Goal: Check status: Check status

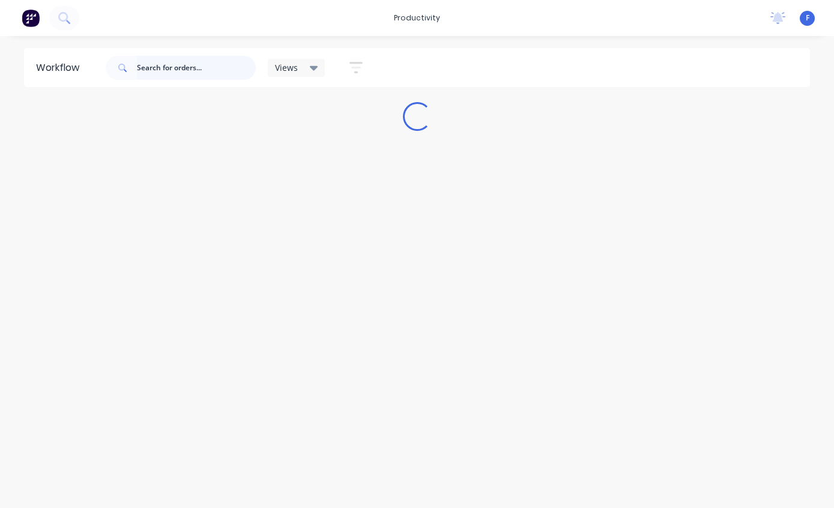
click at [176, 77] on input "text" at bounding box center [196, 68] width 119 height 24
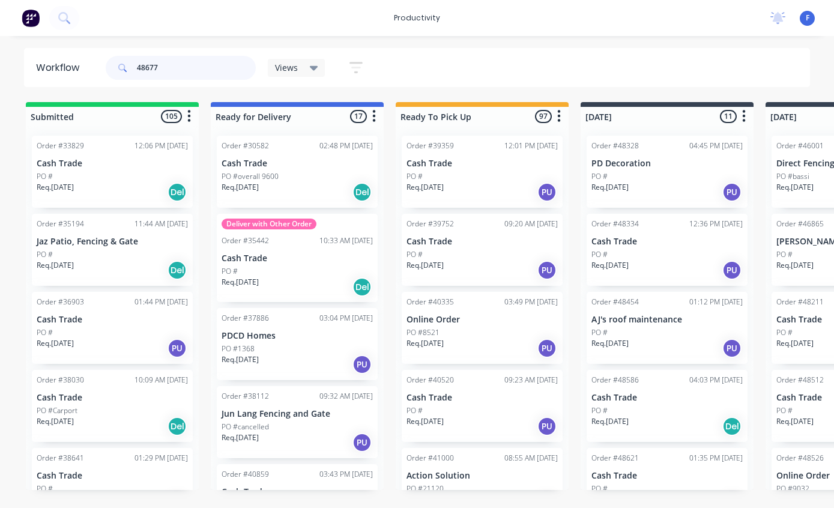
click at [183, 58] on input "48677" at bounding box center [196, 68] width 119 height 24
click at [187, 73] on input "48677" at bounding box center [196, 68] width 119 height 24
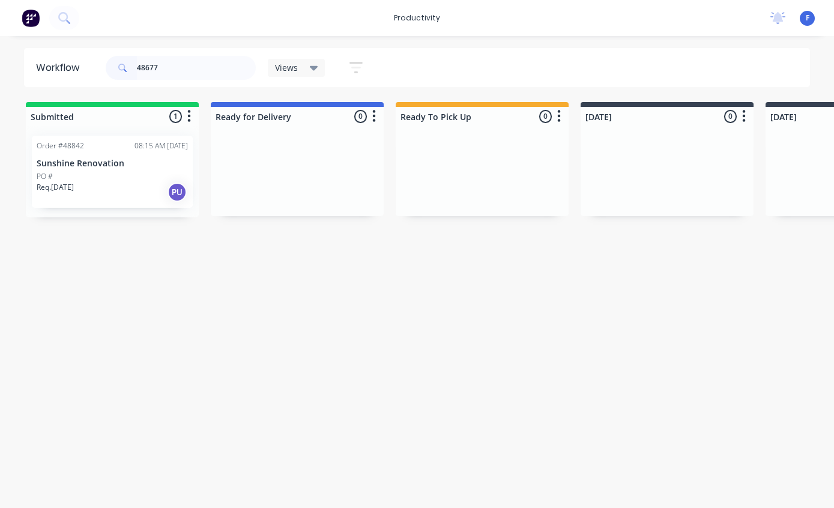
click at [118, 172] on div "PO #" at bounding box center [112, 176] width 151 height 11
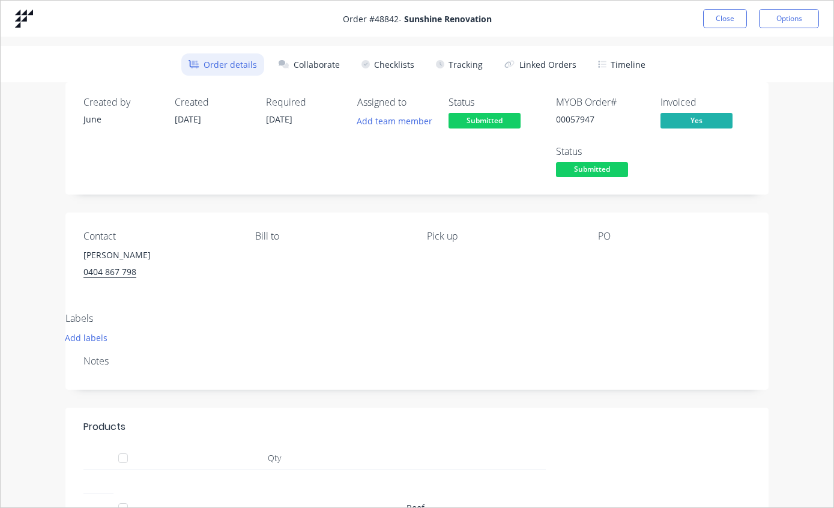
click at [723, 22] on button "Close" at bounding box center [725, 18] width 44 height 19
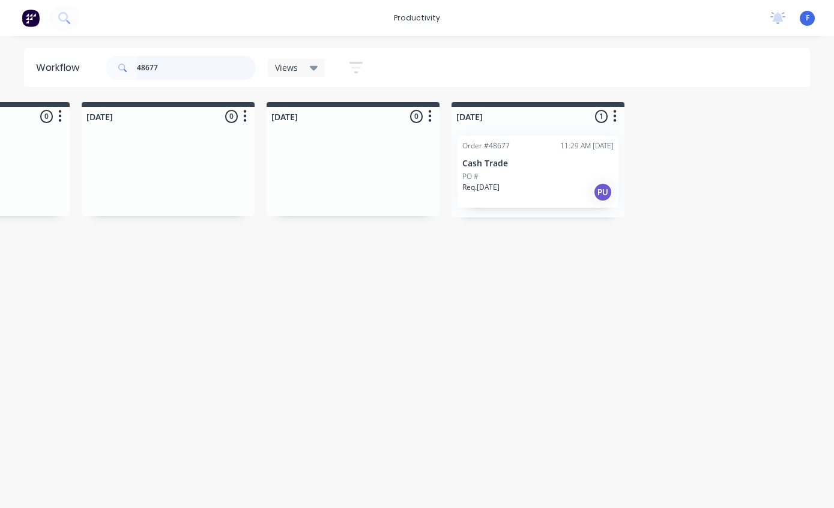
scroll to position [0, 994]
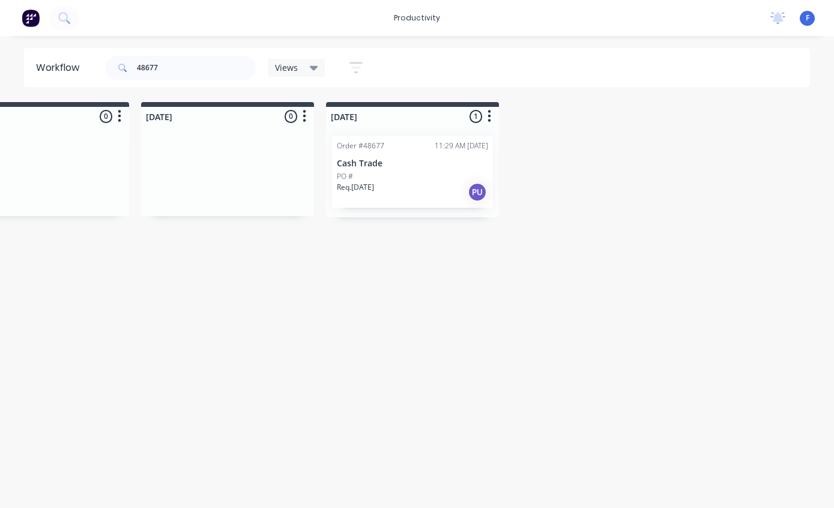
click at [406, 154] on div "Order #48677 11:29 AM [DATE] Cash Trade PO # Req. [DATE] PU" at bounding box center [412, 172] width 161 height 72
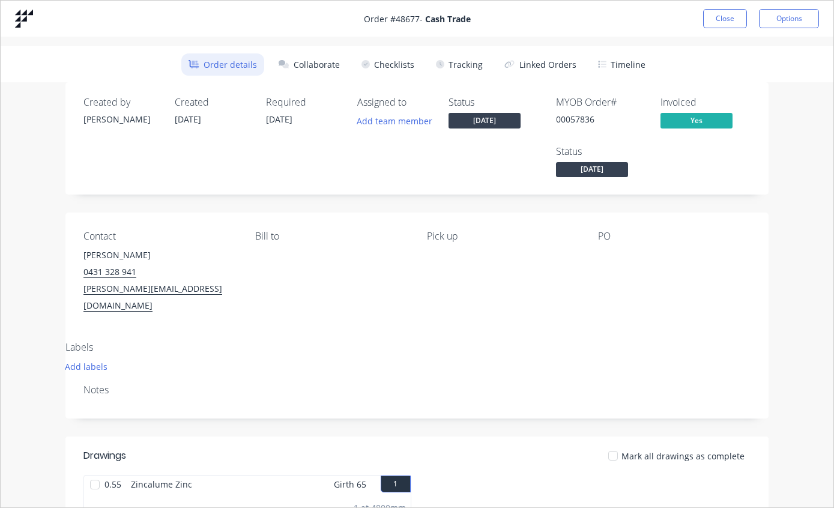
click at [456, 67] on button "Tracking" at bounding box center [459, 64] width 61 height 22
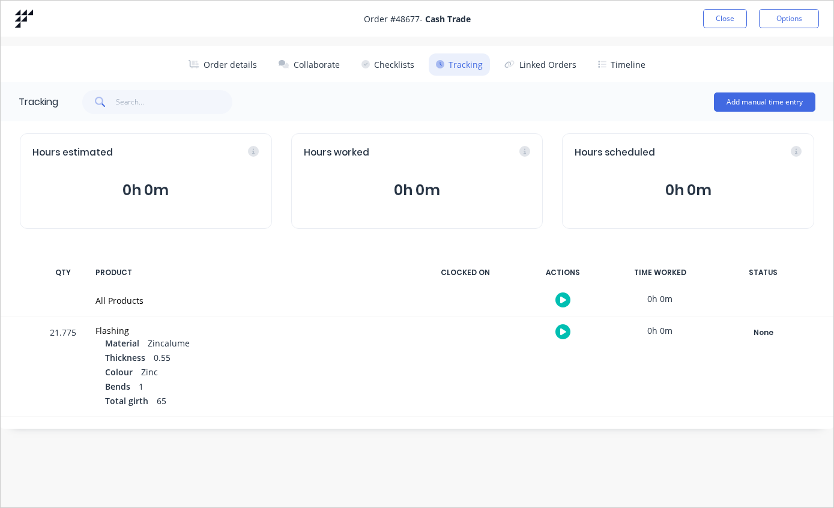
click at [770, 325] on div "None" at bounding box center [763, 333] width 86 height 16
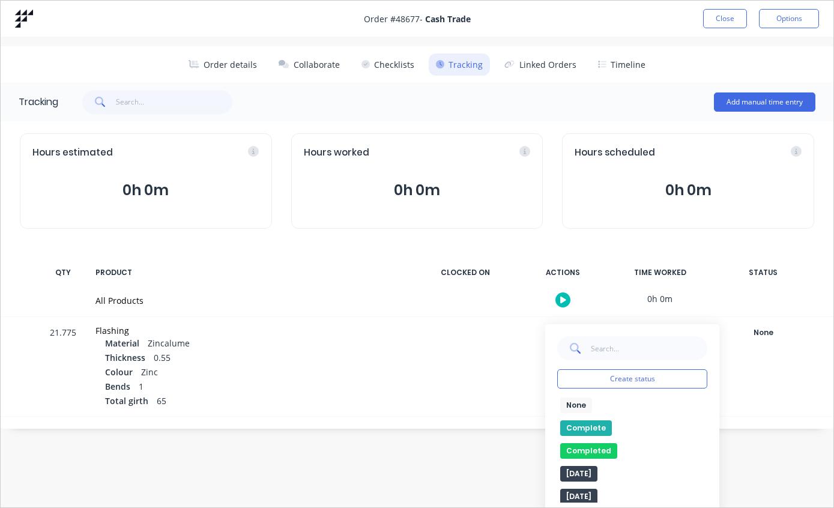
click at [591, 427] on button "Complete" at bounding box center [586, 428] width 52 height 16
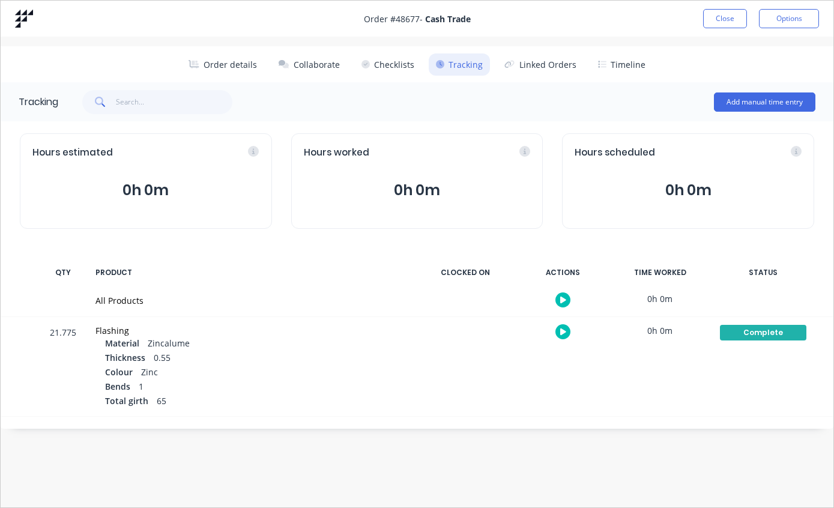
click at [730, 21] on button "Close" at bounding box center [725, 18] width 44 height 19
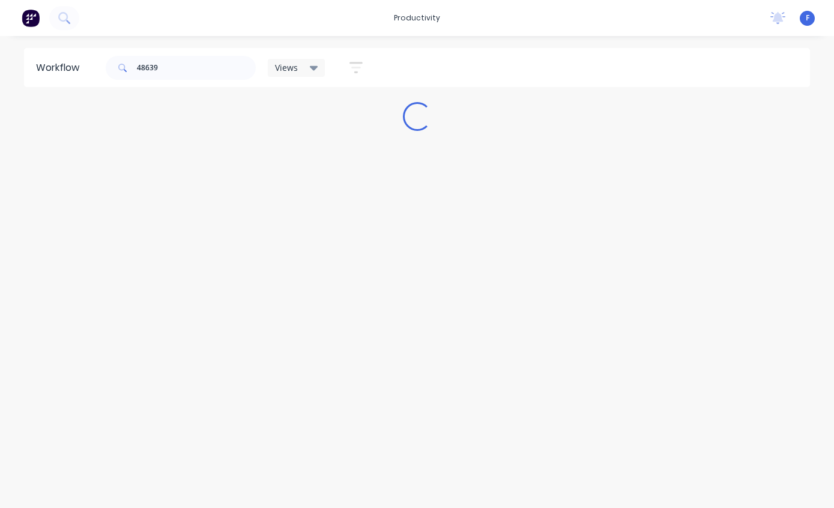
scroll to position [0, 0]
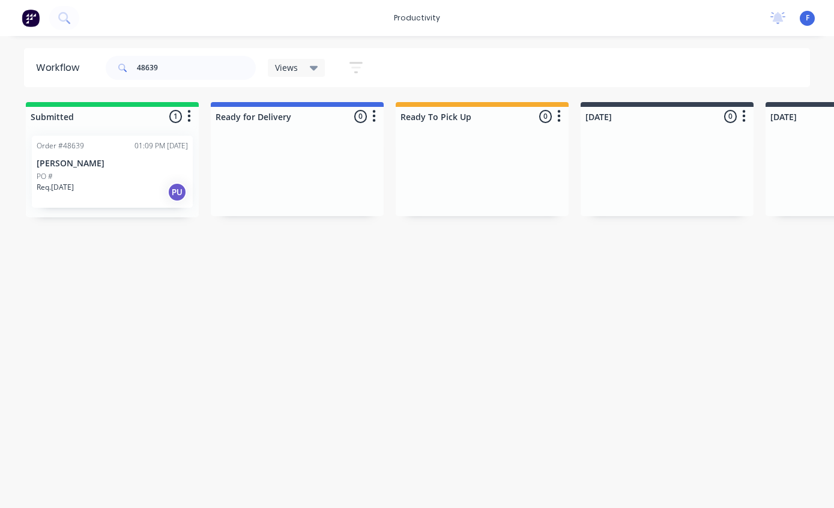
click at [106, 169] on div "Order #48639 01:09 PM [DATE] [PERSON_NAME] PO # Req. [DATE] PU" at bounding box center [112, 172] width 161 height 72
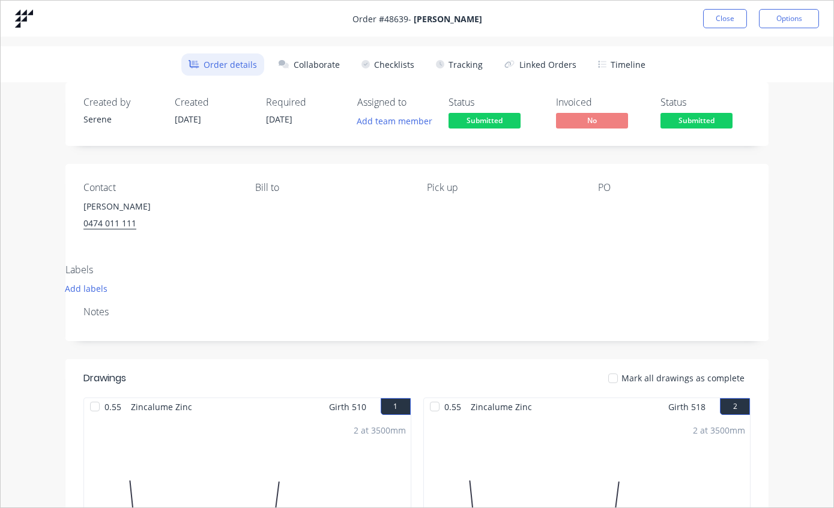
click at [464, 65] on button "Tracking" at bounding box center [459, 64] width 61 height 22
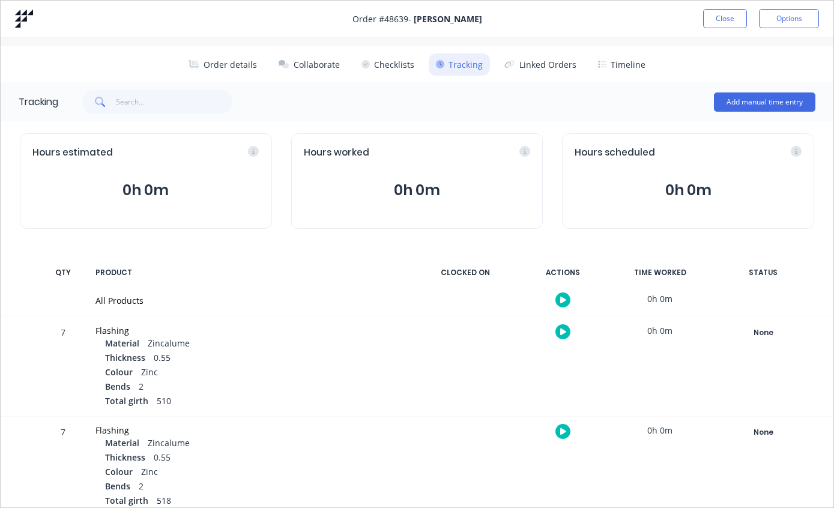
scroll to position [-1, 0]
click at [726, 10] on button "Close" at bounding box center [725, 18] width 44 height 19
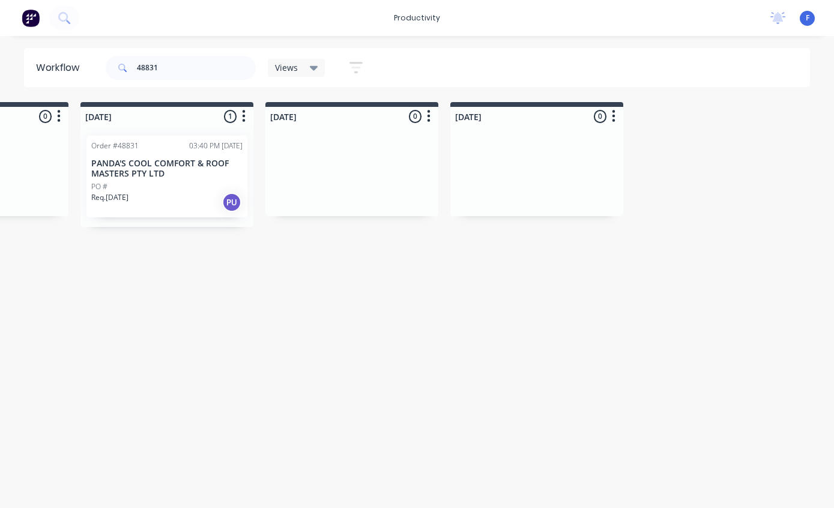
click at [184, 170] on p "PANDA'S COOL COMFORT & ROOF MASTERS PTY LTD" at bounding box center [166, 168] width 151 height 20
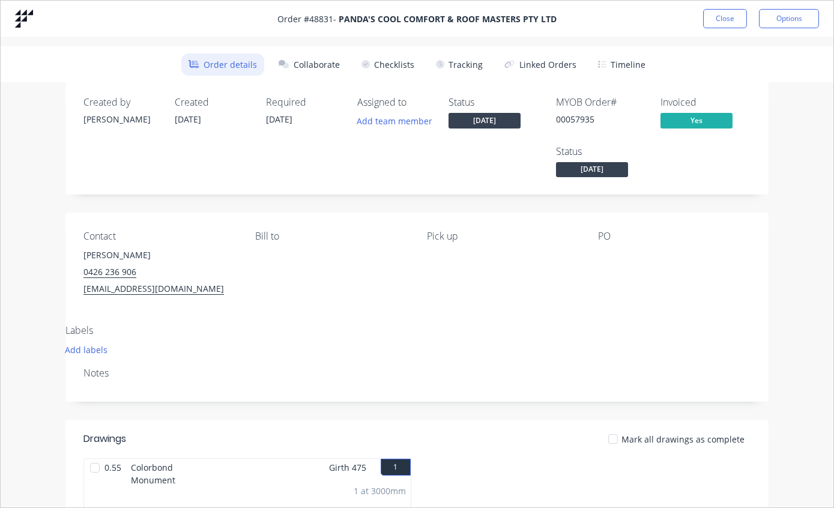
click at [464, 70] on button "Tracking" at bounding box center [459, 64] width 61 height 22
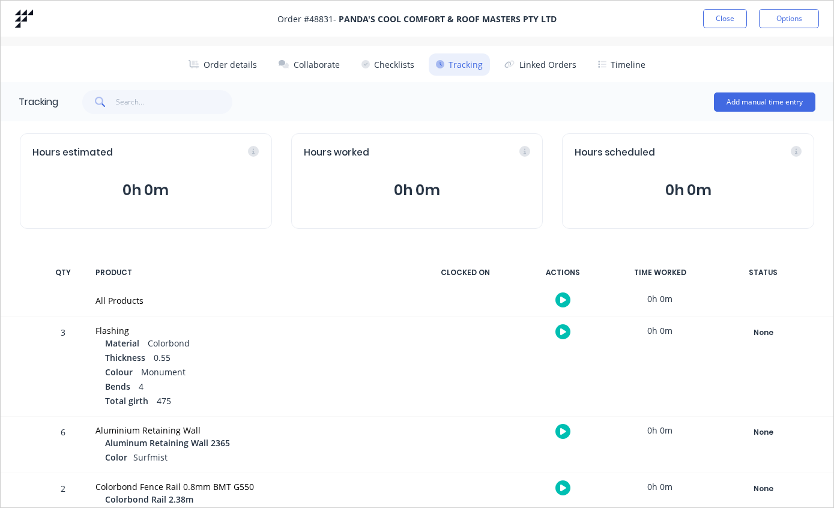
scroll to position [0, 0]
click at [729, 23] on button "Close" at bounding box center [725, 18] width 44 height 19
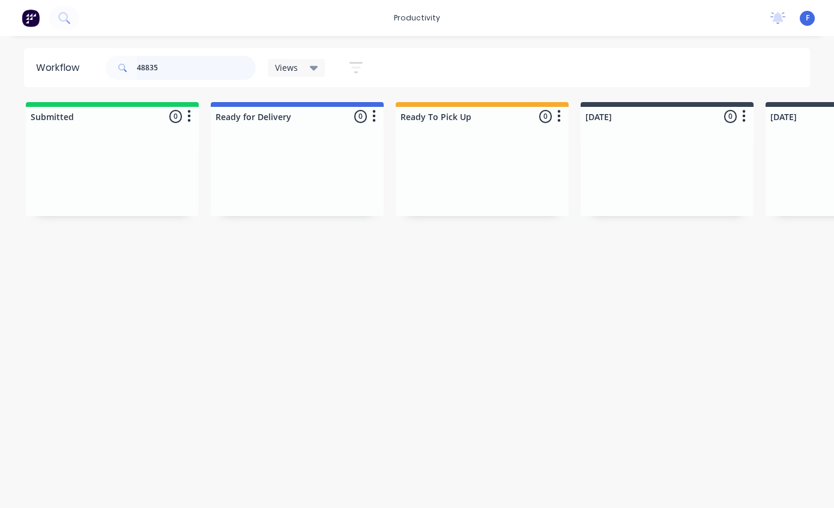
click at [196, 76] on input "48835" at bounding box center [196, 68] width 119 height 24
click at [128, 160] on p "Granny Flat [GEOGRAPHIC_DATA]" at bounding box center [112, 163] width 151 height 10
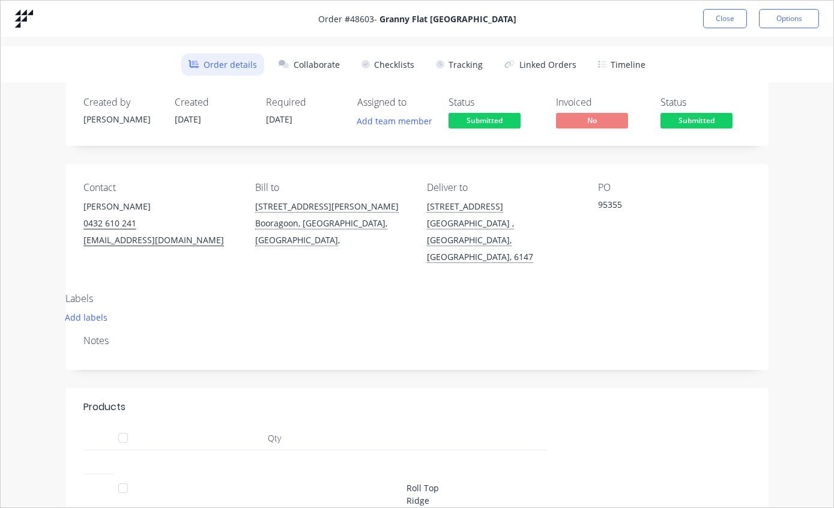
click at [473, 73] on button "Tracking" at bounding box center [459, 64] width 61 height 22
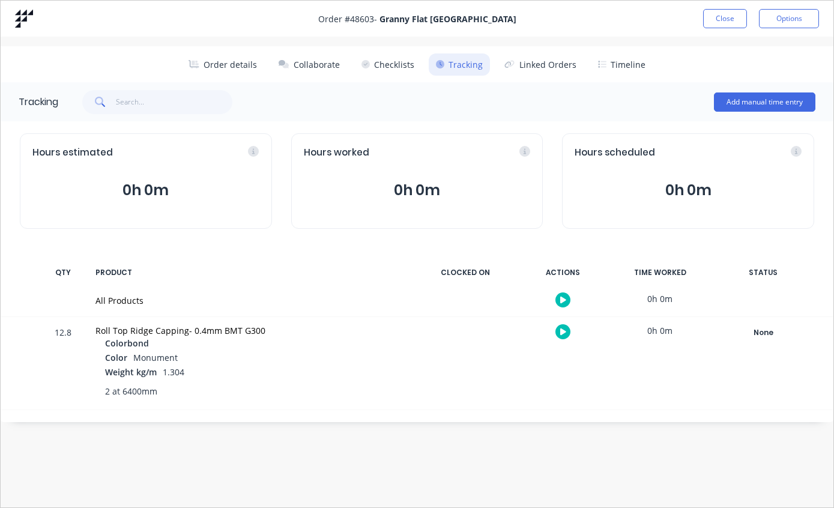
click at [775, 329] on div "None" at bounding box center [763, 333] width 86 height 16
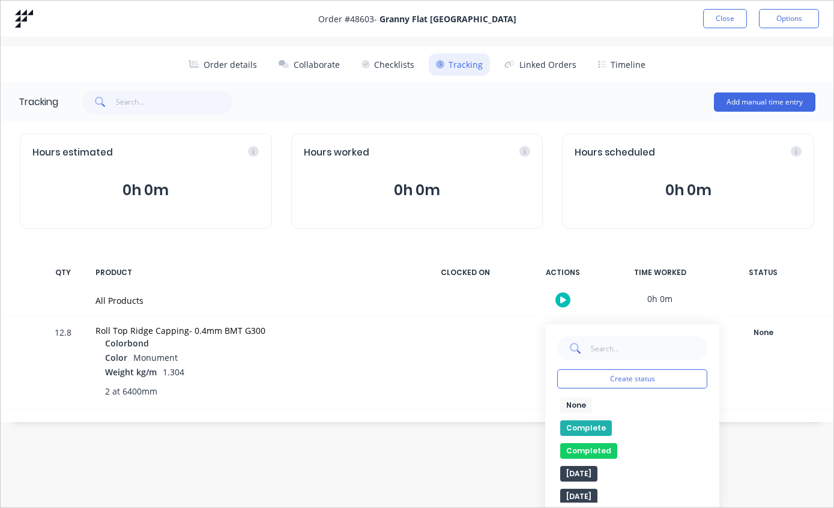
click at [590, 431] on button "Complete" at bounding box center [586, 428] width 52 height 16
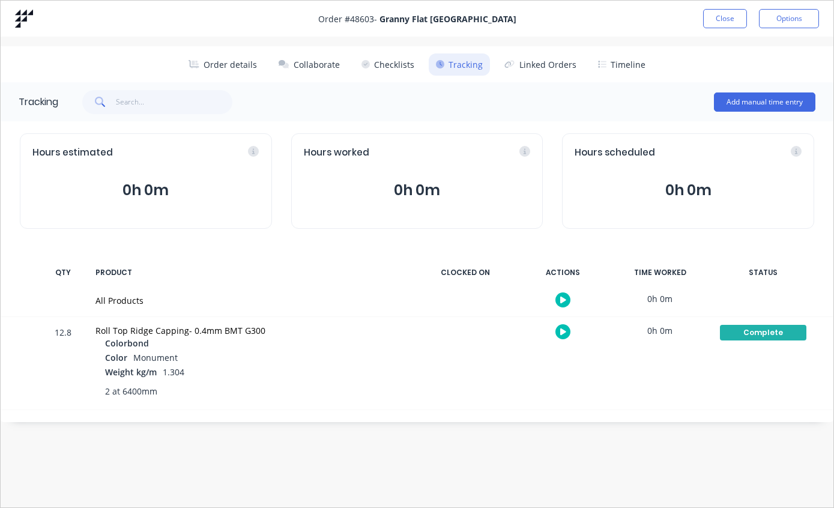
click at [736, 16] on button "Close" at bounding box center [725, 18] width 44 height 19
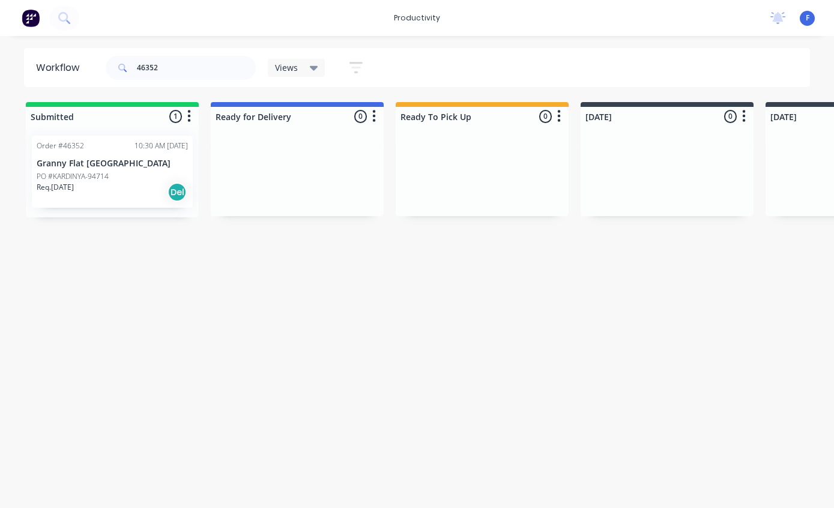
click at [143, 165] on p "Granny Flat [GEOGRAPHIC_DATA]" at bounding box center [112, 163] width 151 height 10
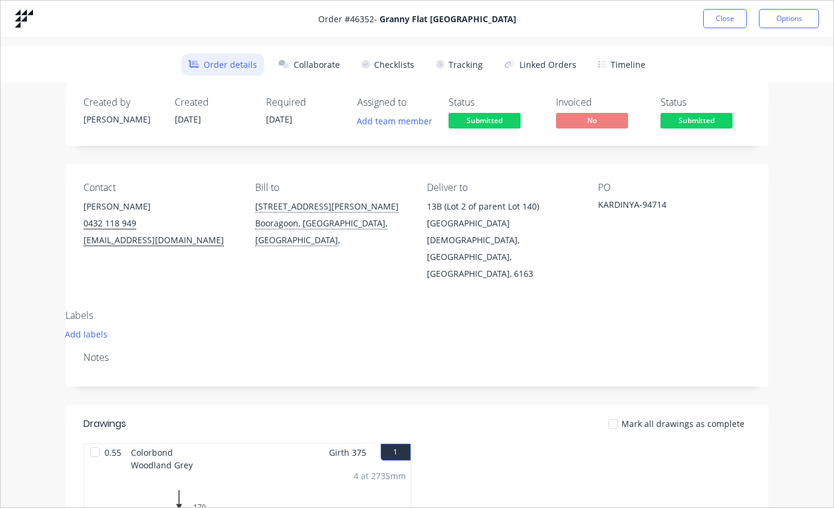
click at [470, 62] on button "Tracking" at bounding box center [459, 64] width 61 height 22
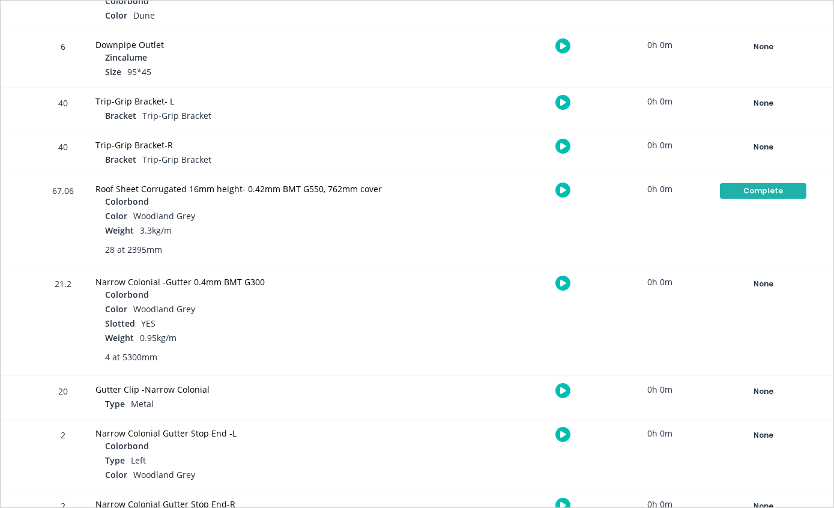
scroll to position [928, 0]
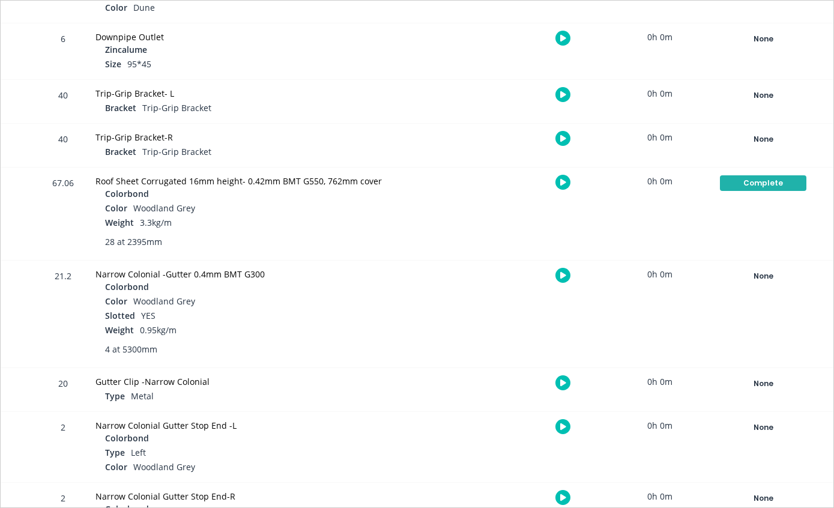
click at [753, 283] on button "None" at bounding box center [763, 276] width 88 height 17
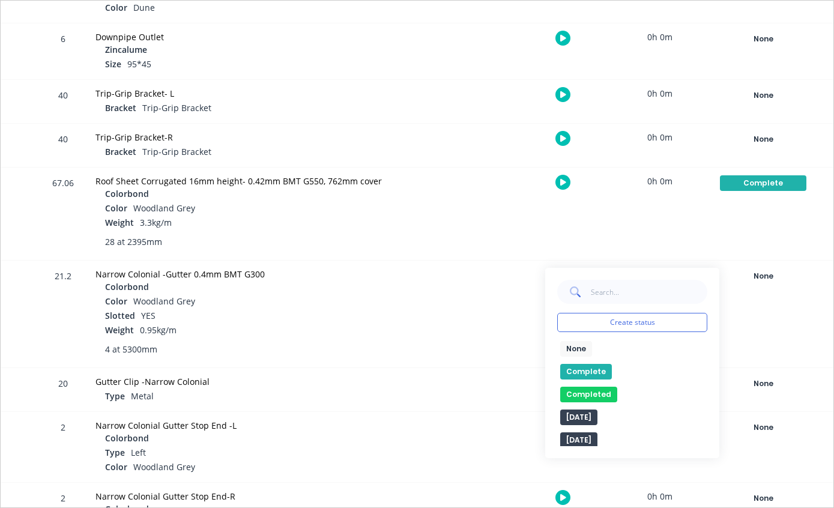
click at [586, 376] on button "Complete" at bounding box center [586, 372] width 52 height 16
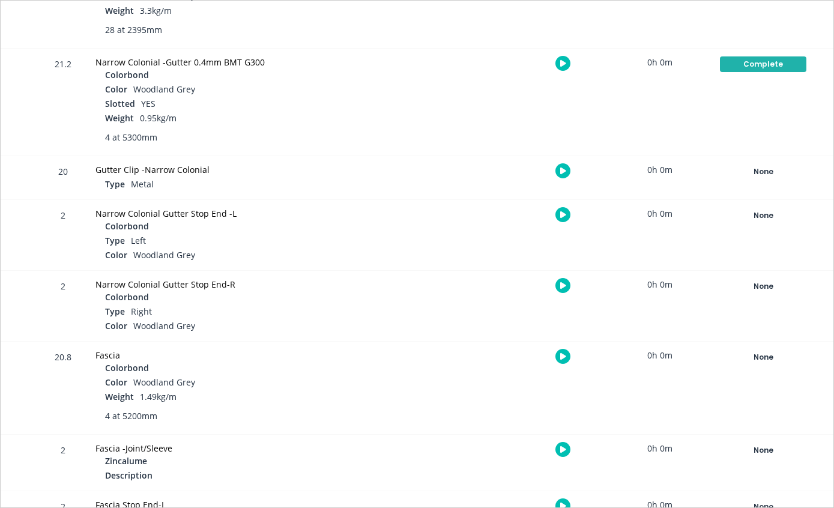
scroll to position [1146, 0]
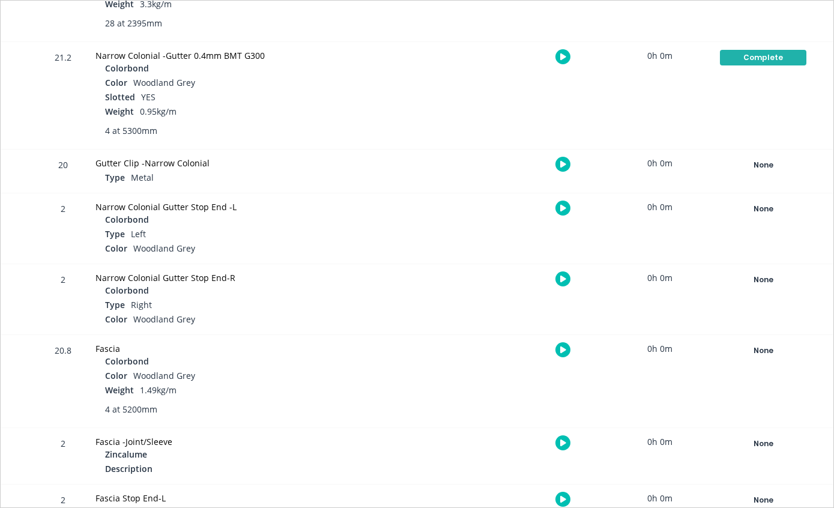
click at [772, 357] on div "None" at bounding box center [763, 351] width 86 height 16
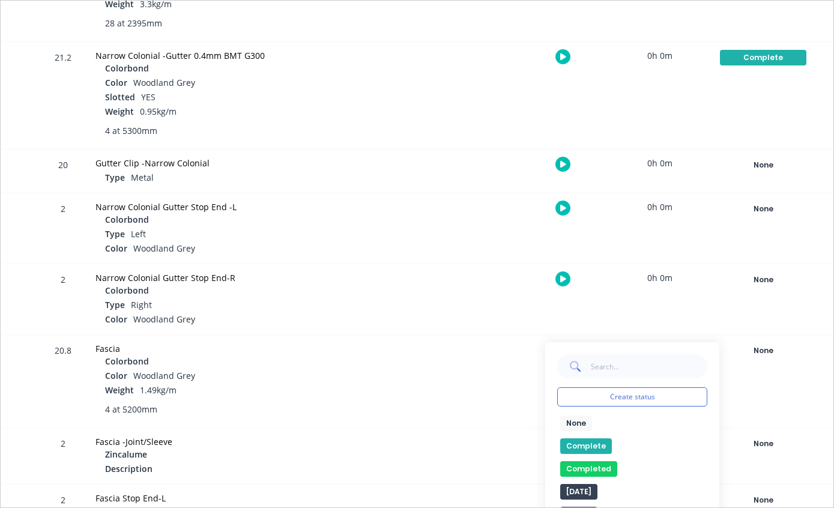
click at [596, 447] on button "Complete" at bounding box center [586, 446] width 52 height 16
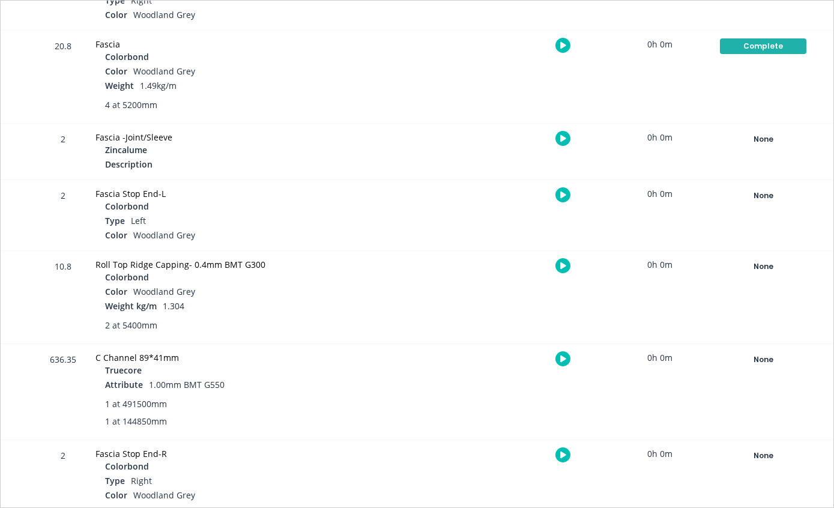
scroll to position [1453, 0]
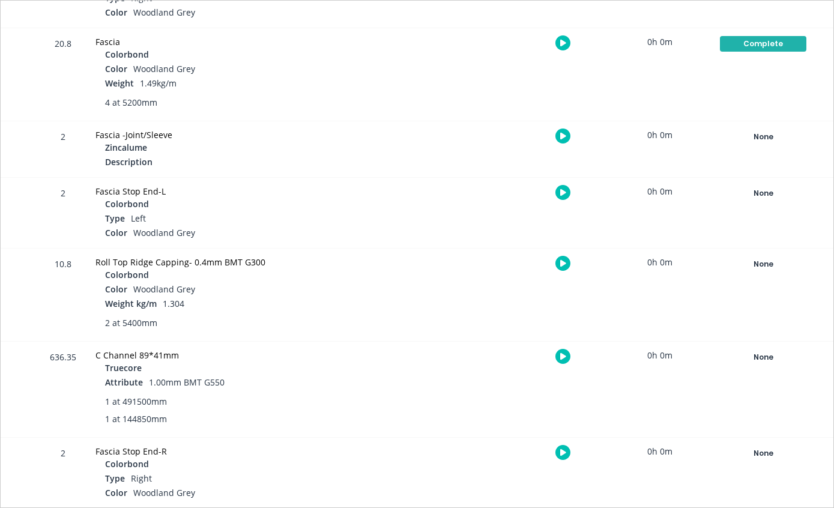
click at [772, 267] on div "None" at bounding box center [763, 264] width 86 height 16
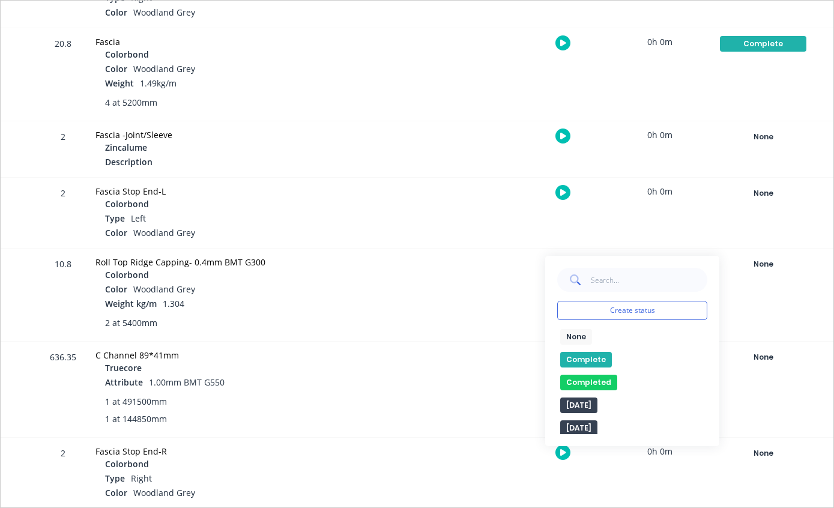
click at [597, 359] on button "Complete" at bounding box center [586, 360] width 52 height 16
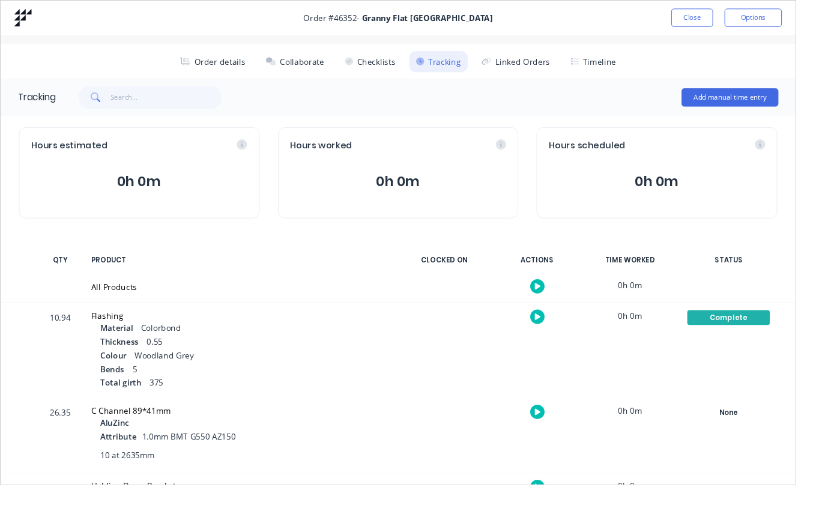
scroll to position [0, 0]
click at [724, 20] on button "Close" at bounding box center [725, 18] width 44 height 19
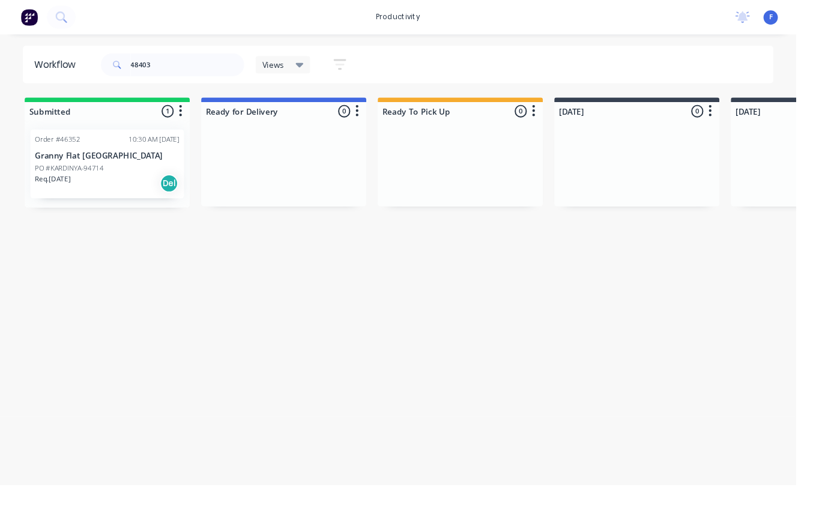
click at [813, 484] on div "Workflow 48403 Views Save new view None (Default) edit Show/Hide statuses Show …" at bounding box center [417, 266] width 834 height 436
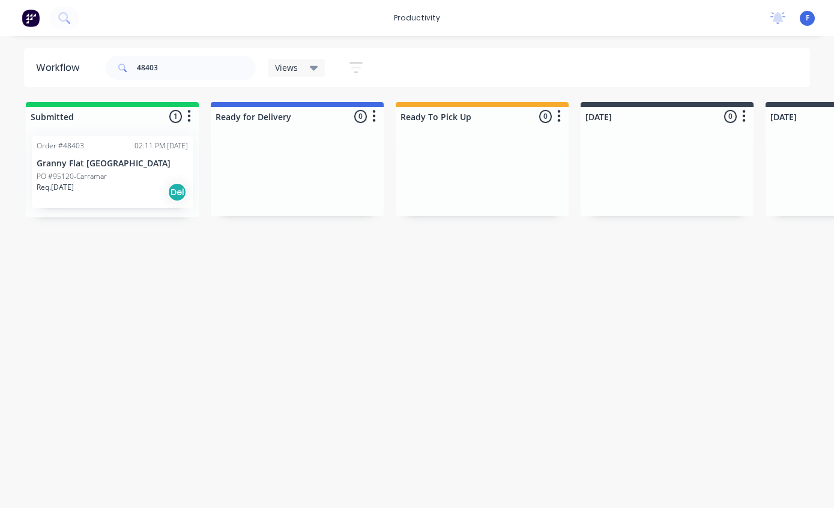
click at [125, 178] on div "PO #95120-Carramar" at bounding box center [112, 176] width 151 height 11
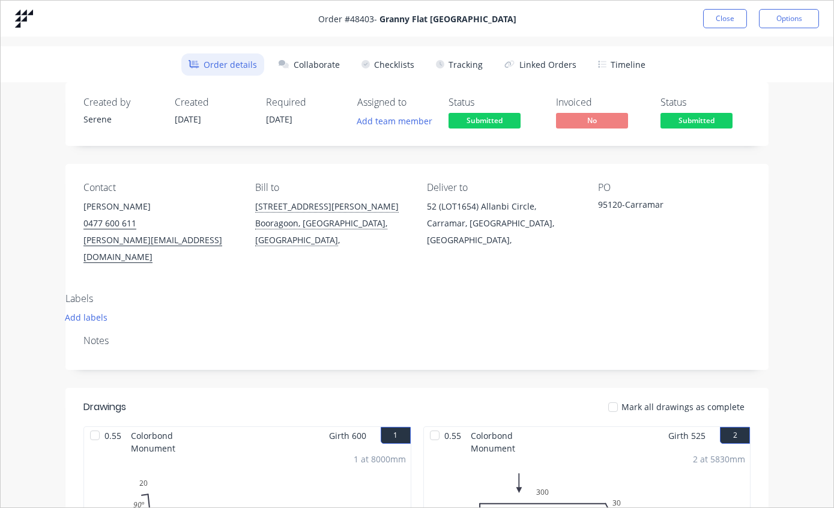
click at [463, 71] on button "Tracking" at bounding box center [459, 64] width 61 height 22
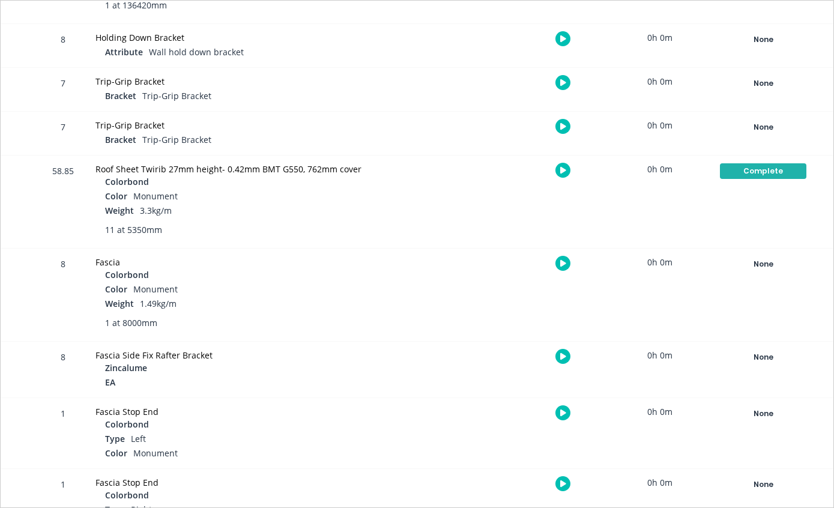
scroll to position [589, 0]
click at [777, 260] on div "None" at bounding box center [763, 263] width 86 height 16
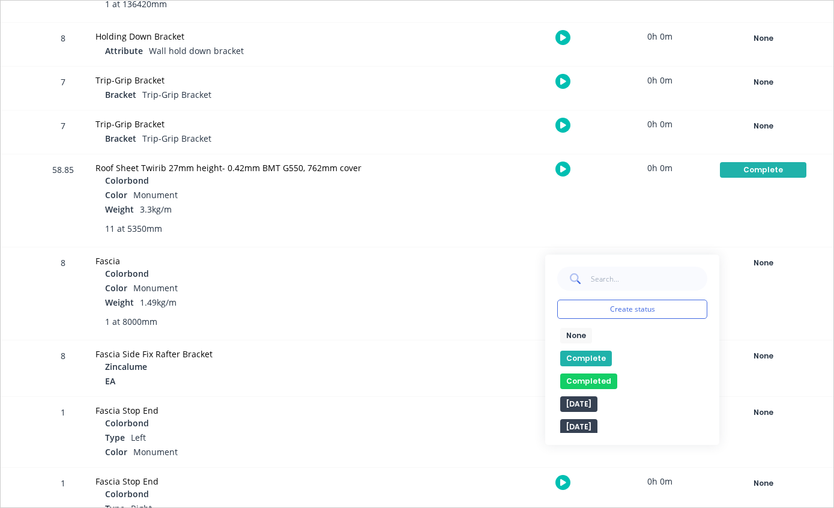
click at [603, 357] on button "Complete" at bounding box center [586, 359] width 52 height 16
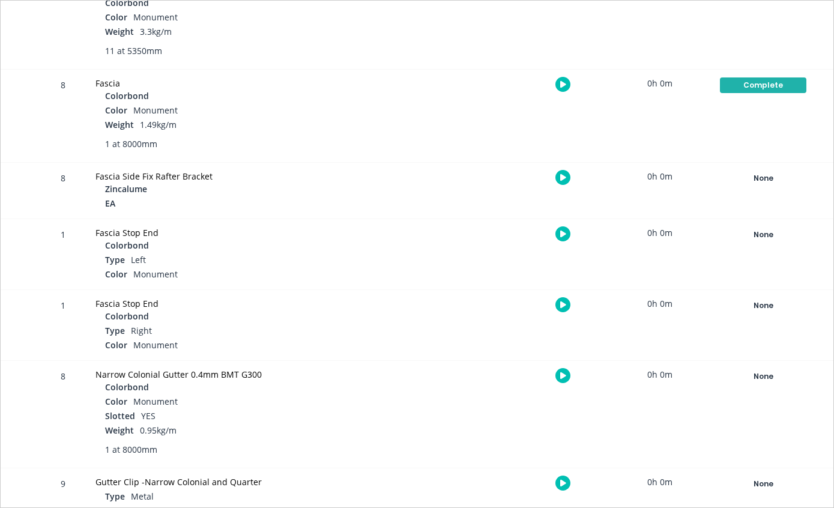
scroll to position [780, 0]
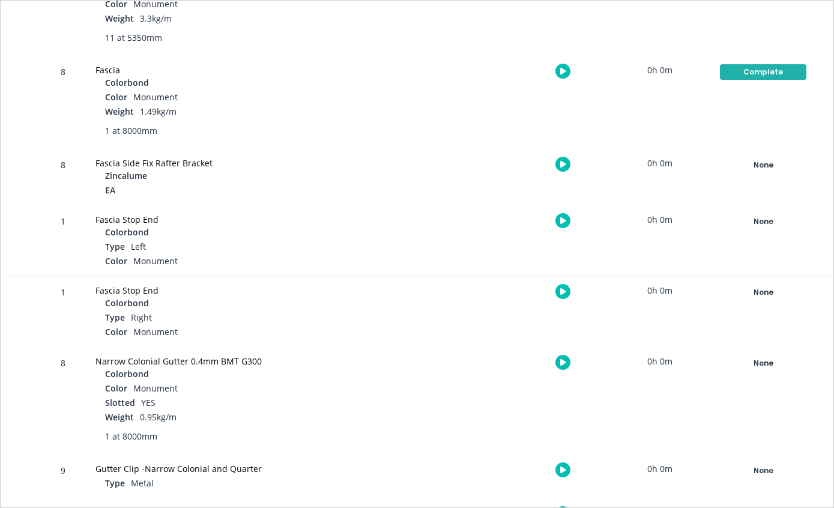
click at [748, 357] on div "None" at bounding box center [763, 363] width 86 height 16
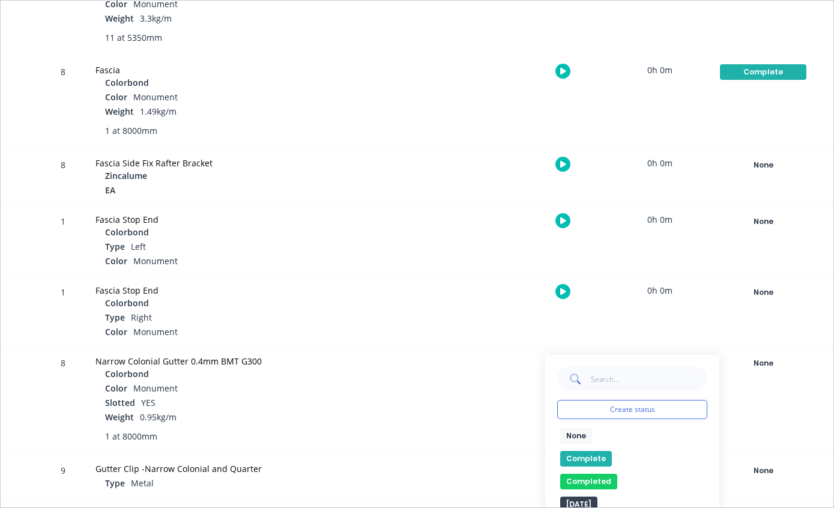
click at [597, 460] on button "Complete" at bounding box center [586, 459] width 52 height 16
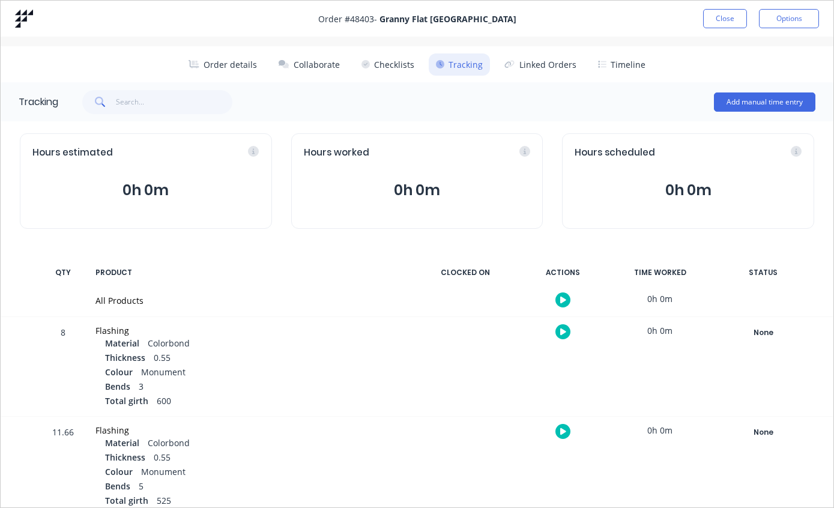
scroll to position [0, 0]
click at [721, 23] on button "Close" at bounding box center [725, 18] width 44 height 19
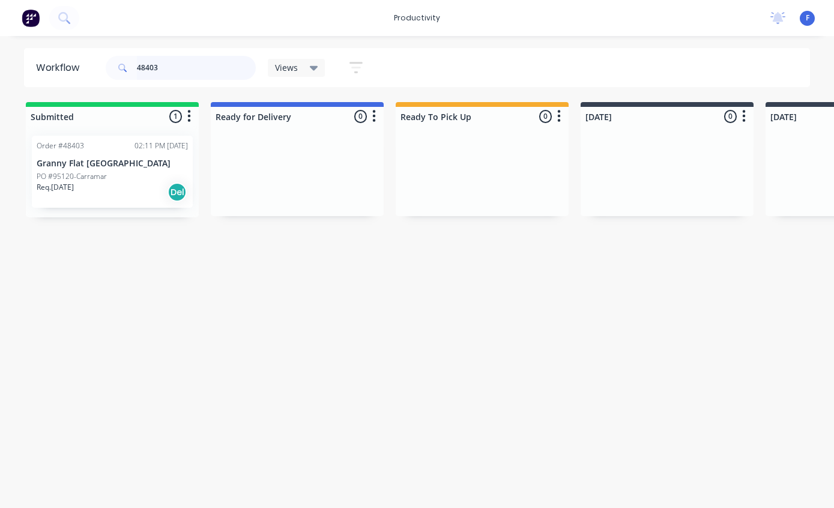
click at [209, 71] on input "48403" at bounding box center [196, 68] width 119 height 24
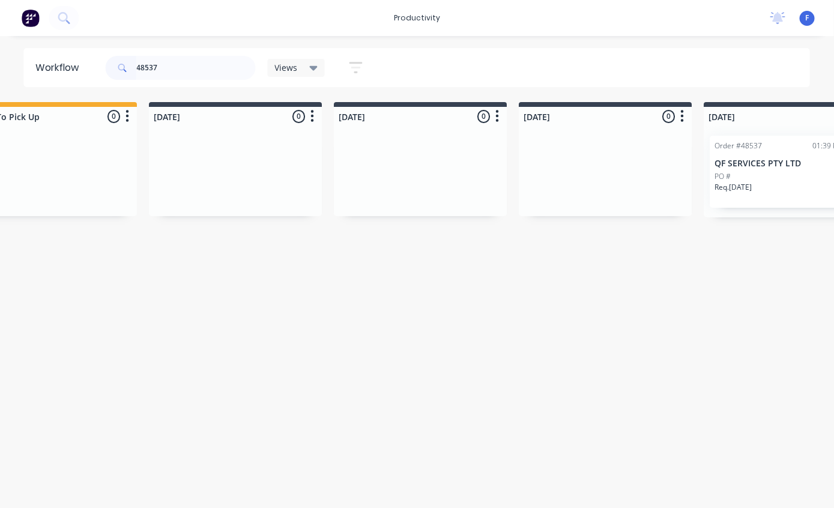
scroll to position [0, 994]
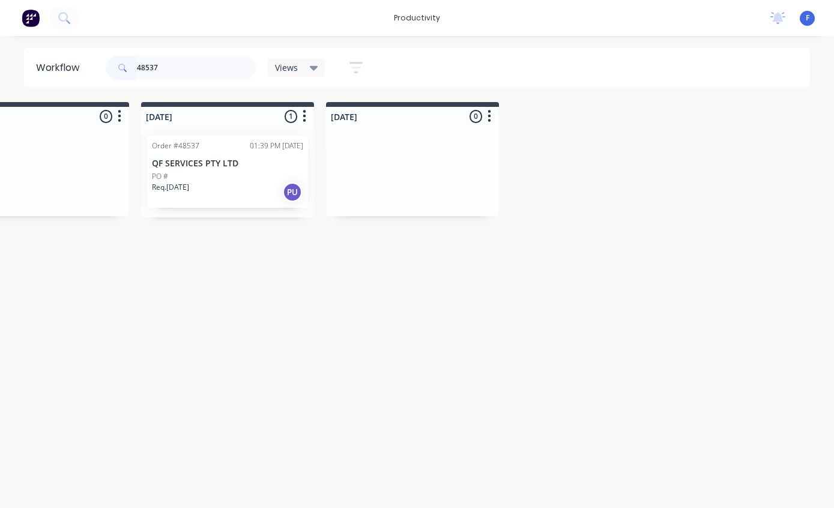
click at [236, 176] on div "PO #" at bounding box center [227, 176] width 151 height 11
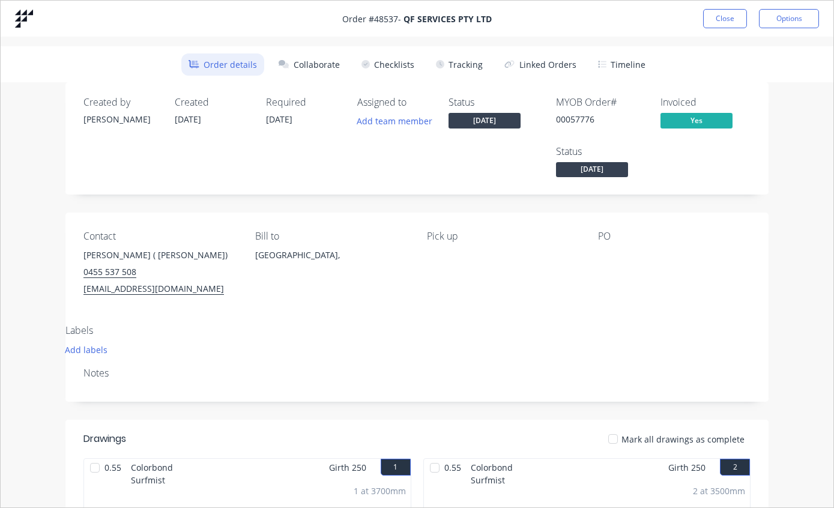
click at [467, 60] on button "Tracking" at bounding box center [459, 64] width 61 height 22
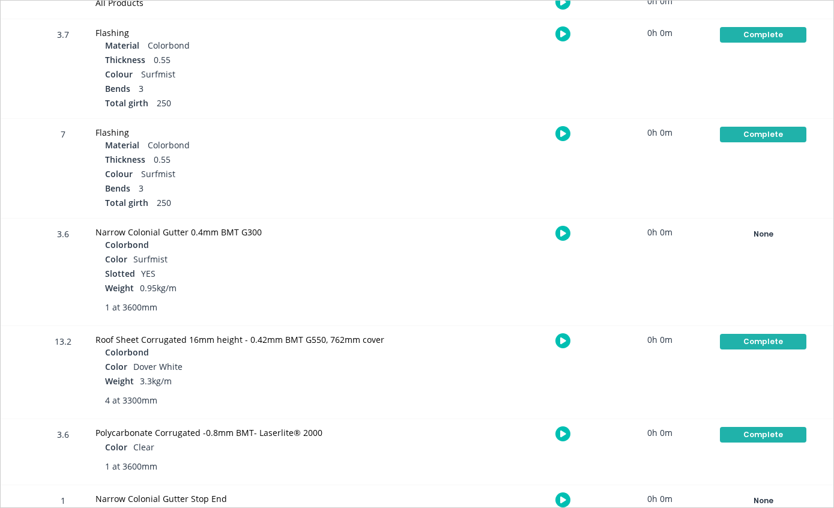
scroll to position [299, 0]
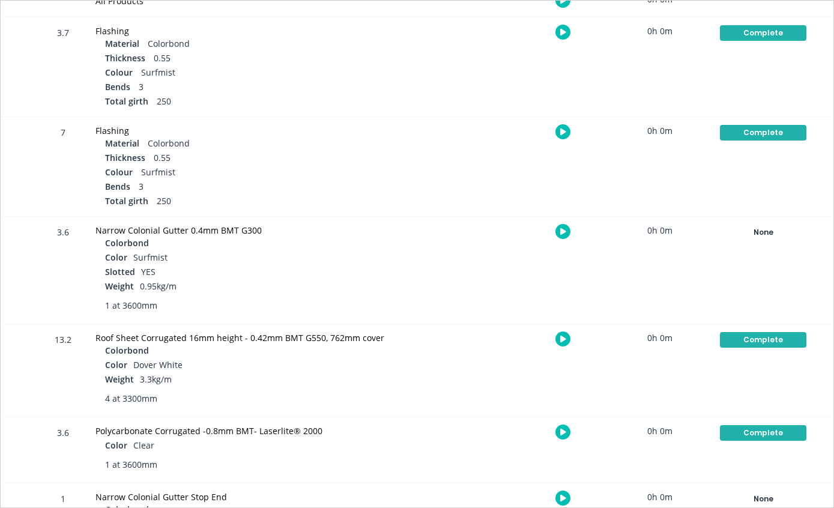
click at [781, 227] on div "None" at bounding box center [763, 232] width 86 height 16
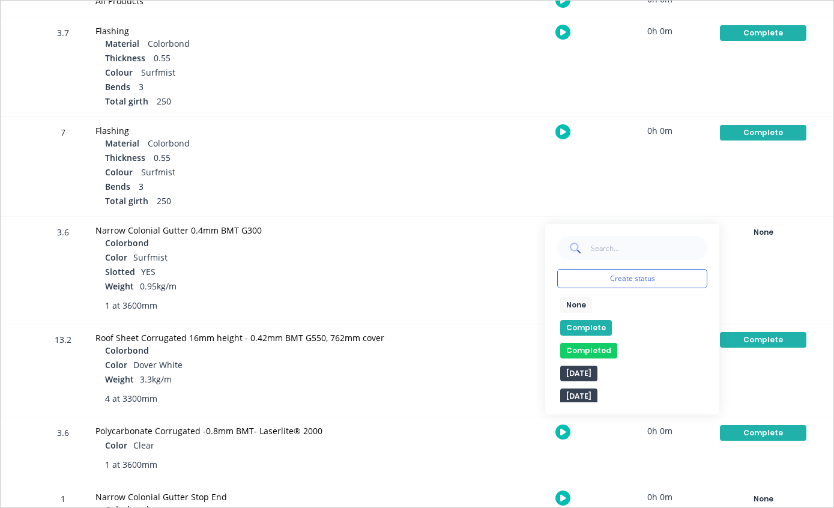
click at [587, 332] on button "Complete" at bounding box center [586, 328] width 52 height 16
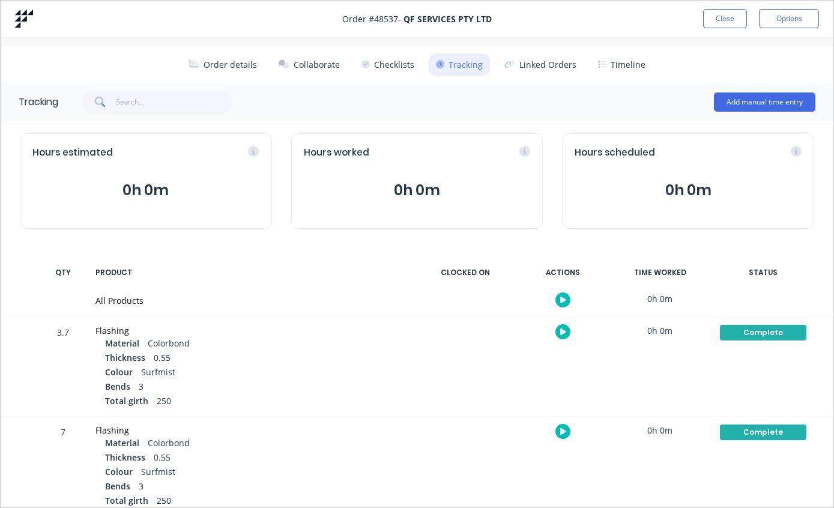
scroll to position [0, 0]
click at [724, 19] on button "Close" at bounding box center [725, 18] width 44 height 19
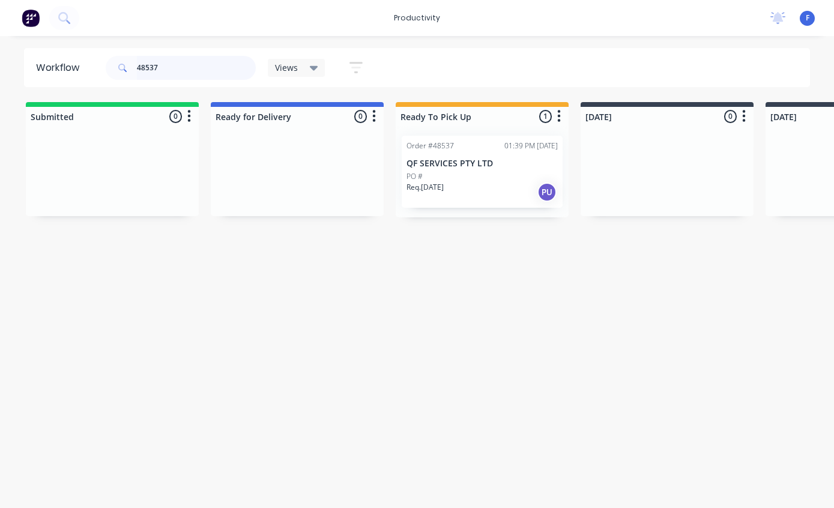
click at [196, 71] on input "48537" at bounding box center [196, 68] width 119 height 24
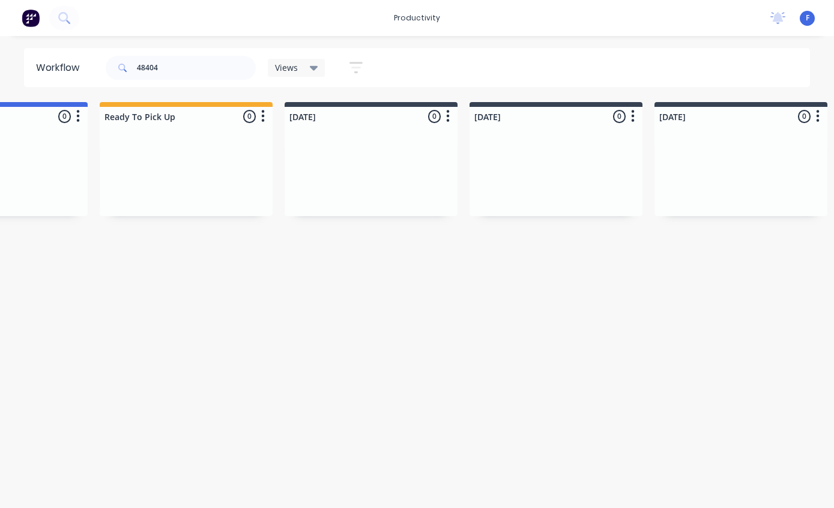
scroll to position [0, 756]
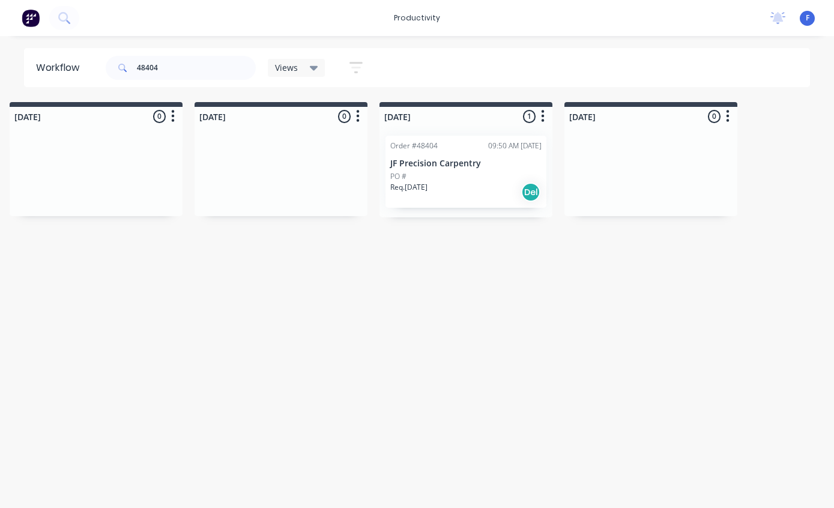
click at [471, 175] on div "PO #" at bounding box center [465, 176] width 151 height 11
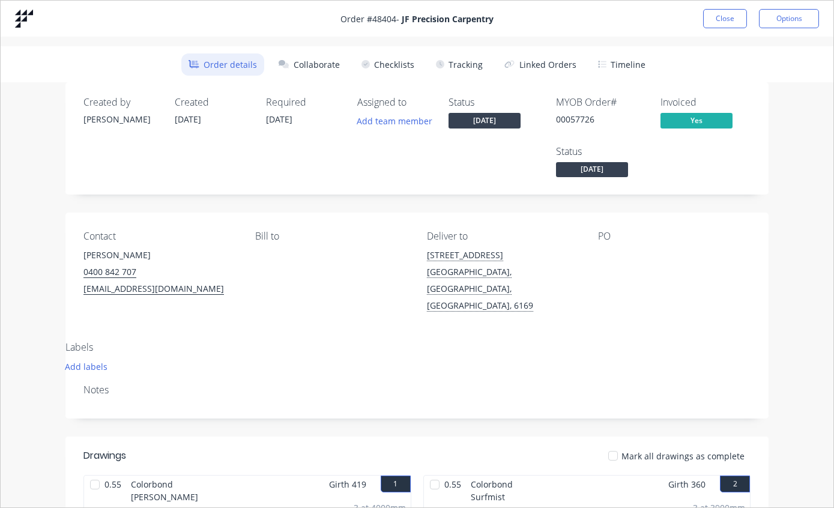
click at [465, 65] on button "Tracking" at bounding box center [459, 64] width 61 height 22
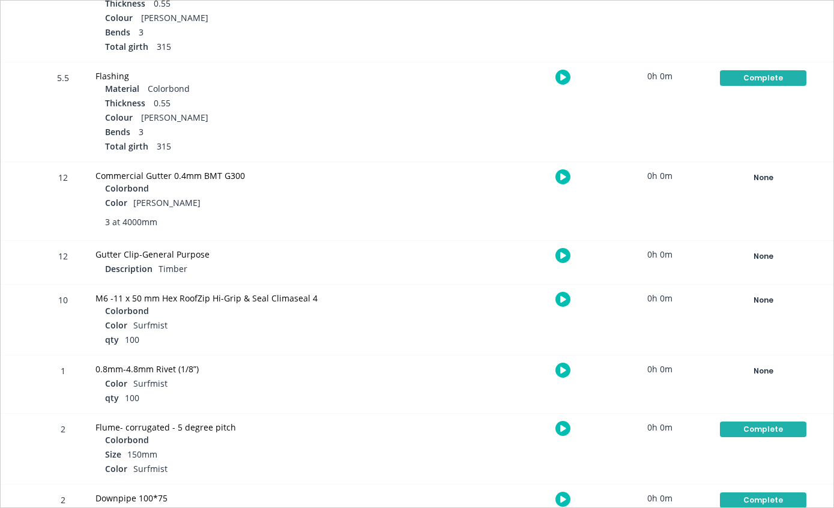
scroll to position [654, 0]
click at [766, 171] on div "None" at bounding box center [763, 177] width 86 height 16
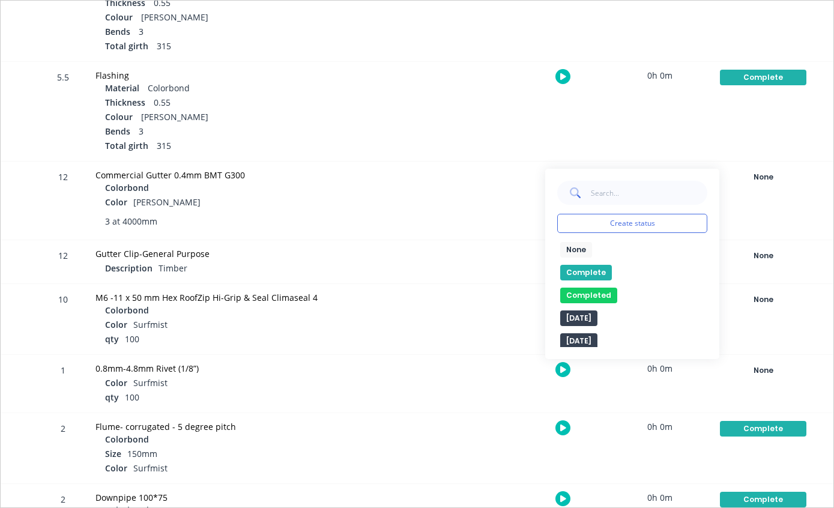
click at [595, 266] on button "Complete" at bounding box center [586, 273] width 52 height 16
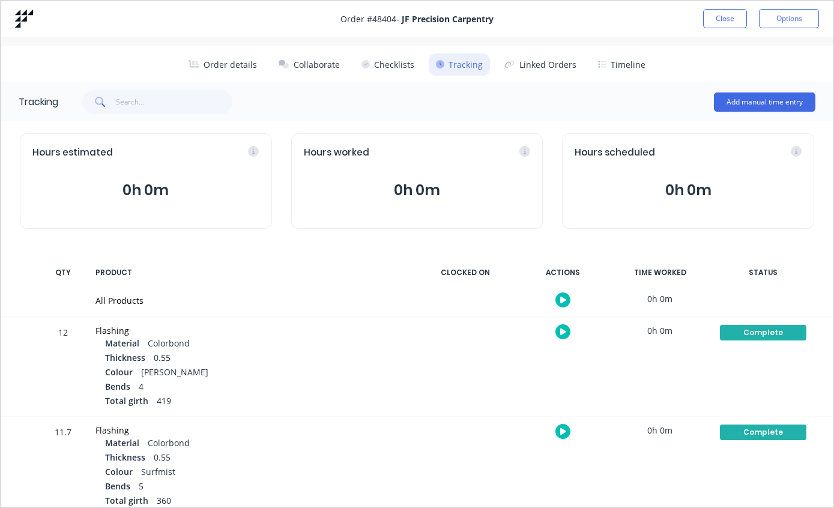
scroll to position [0, 0]
click at [727, 13] on button "Close" at bounding box center [725, 18] width 44 height 19
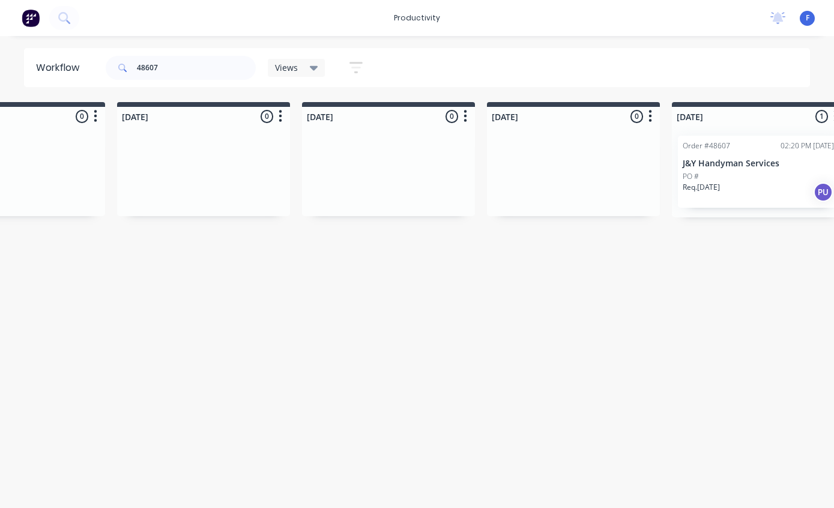
scroll to position [0, 813]
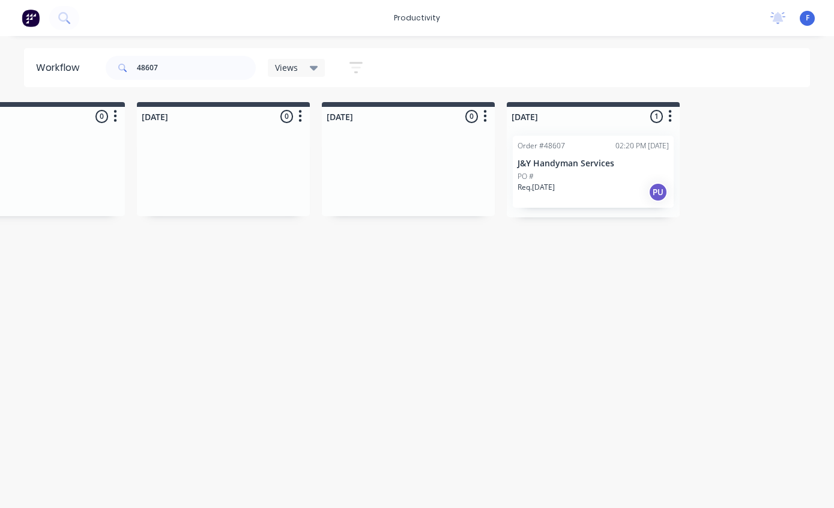
click at [583, 175] on div "PO #" at bounding box center [592, 176] width 151 height 11
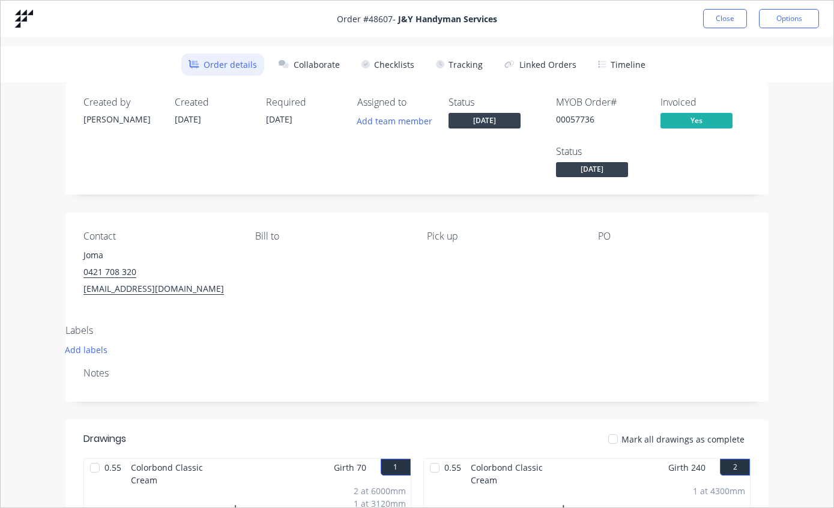
click at [462, 67] on button "Tracking" at bounding box center [459, 64] width 61 height 22
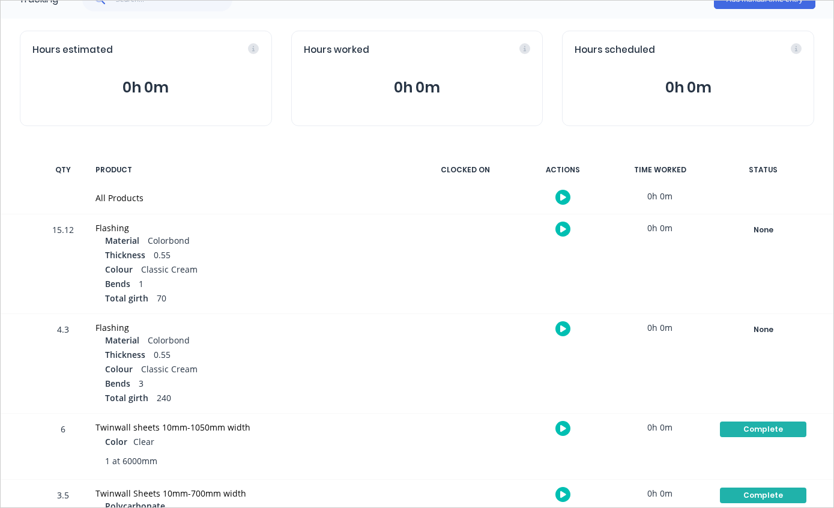
scroll to position [104, 0]
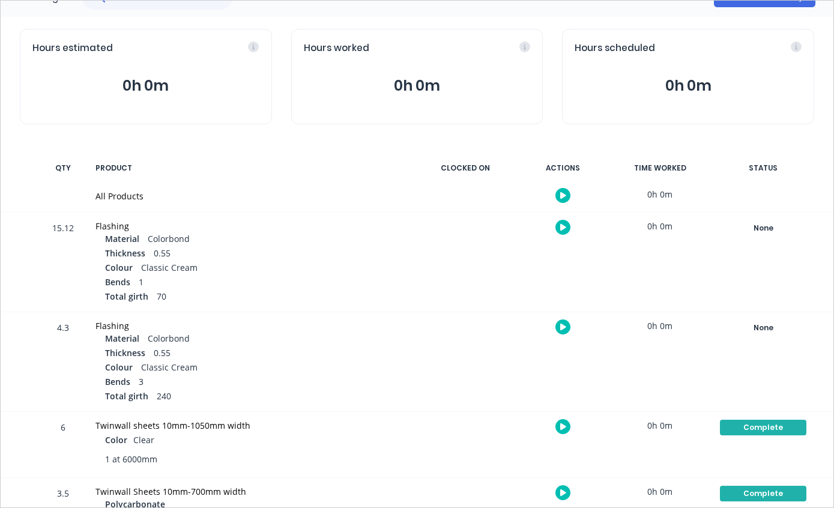
click at [777, 227] on div "None" at bounding box center [763, 228] width 86 height 16
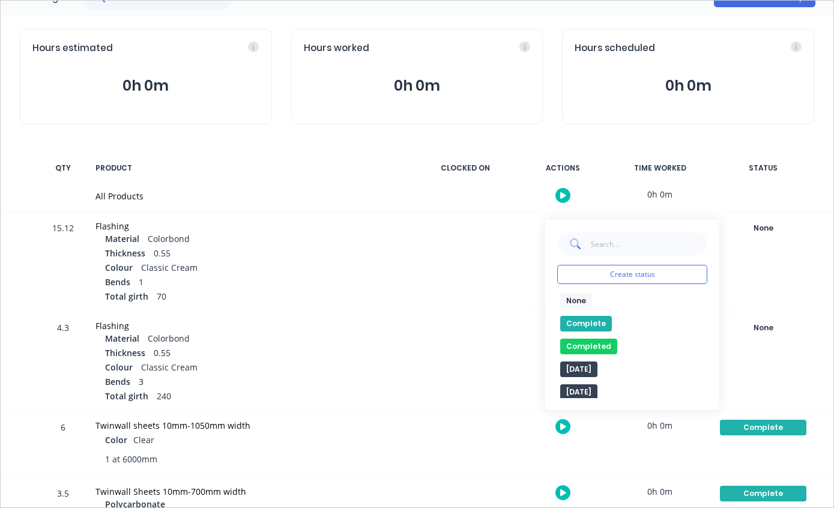
click at [598, 325] on button "Complete" at bounding box center [586, 324] width 52 height 16
click at [744, 323] on div "None" at bounding box center [763, 328] width 86 height 16
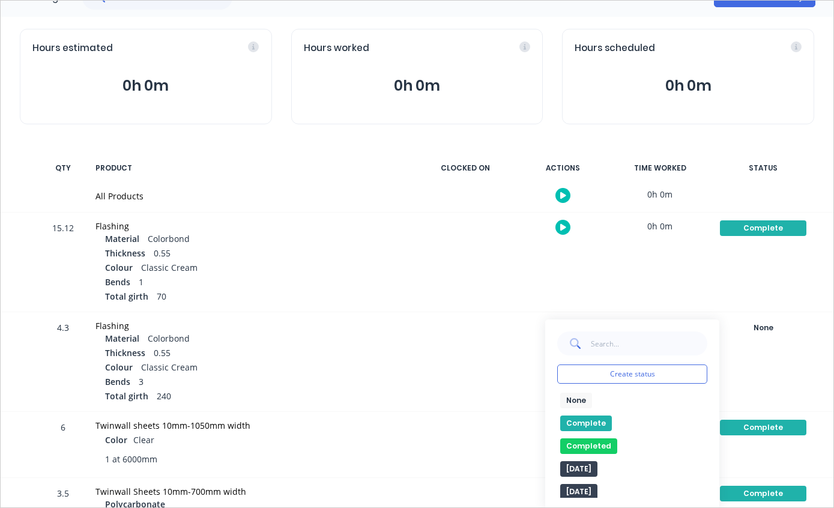
click at [594, 415] on button "Complete" at bounding box center [586, 423] width 52 height 16
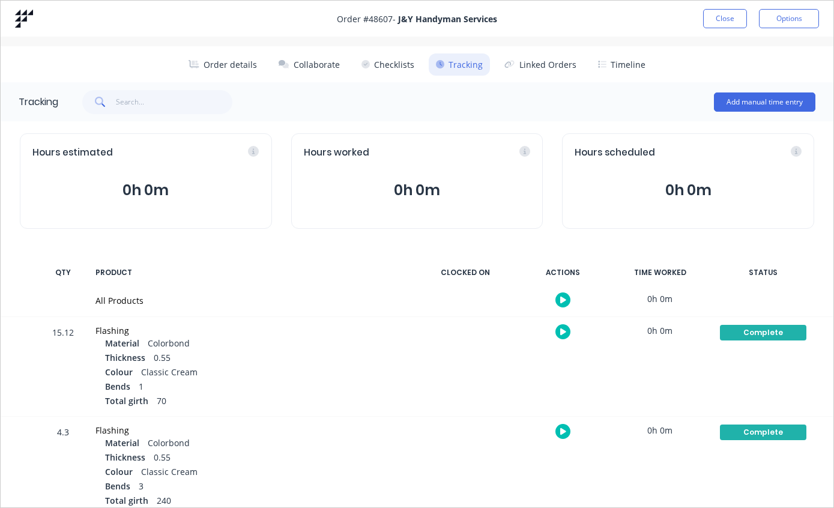
scroll to position [0, 0]
click at [729, 14] on button "Close" at bounding box center [725, 18] width 44 height 19
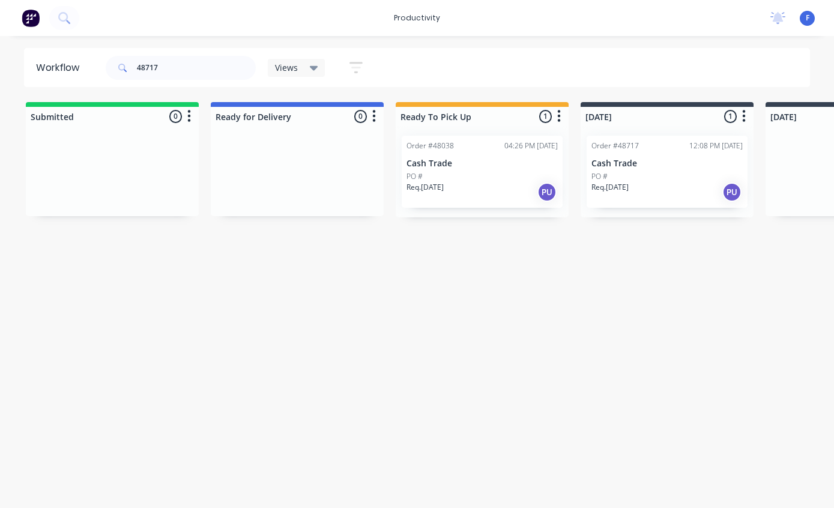
click at [674, 169] on div "Order #48717 12:08 PM [DATE] Cash Trade PO # Req. [DATE] PU" at bounding box center [666, 172] width 161 height 72
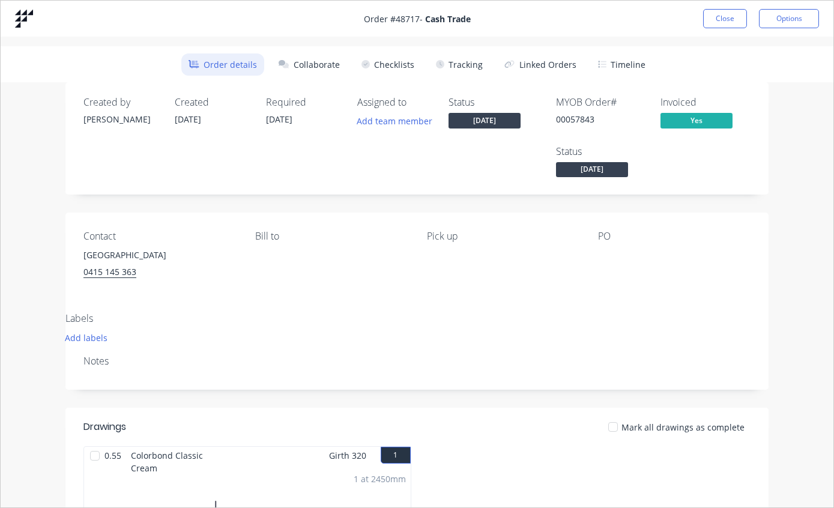
click at [468, 59] on button "Tracking" at bounding box center [459, 64] width 61 height 22
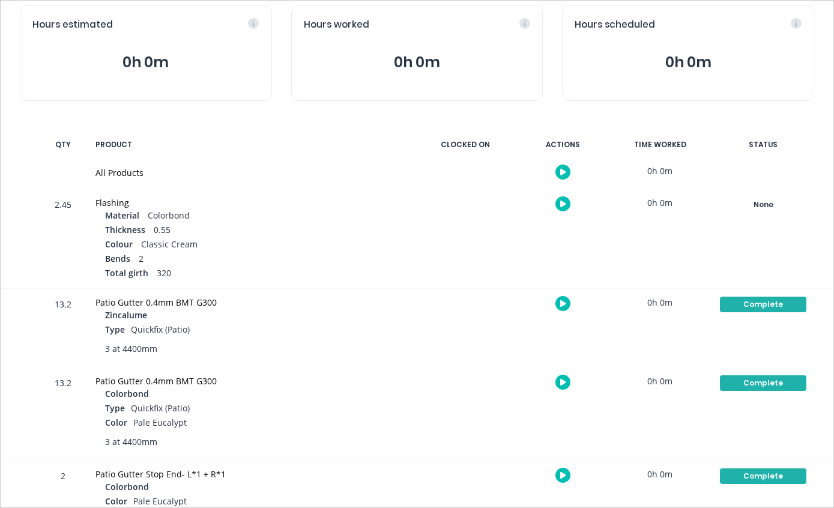
scroll to position [138, 0]
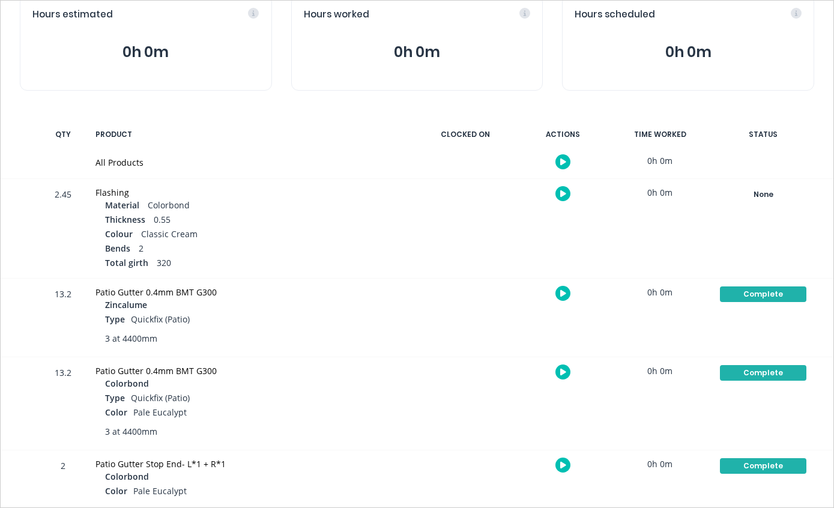
click at [756, 200] on div "None" at bounding box center [763, 195] width 86 height 16
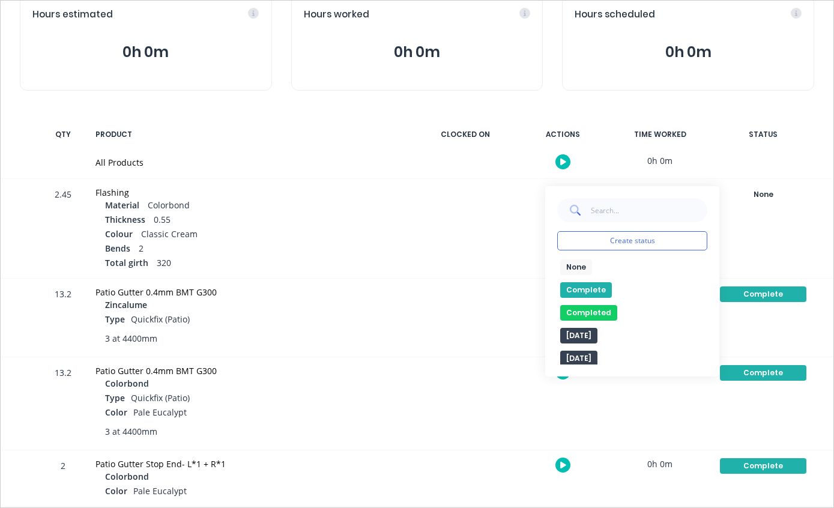
click at [597, 289] on button "Complete" at bounding box center [586, 290] width 52 height 16
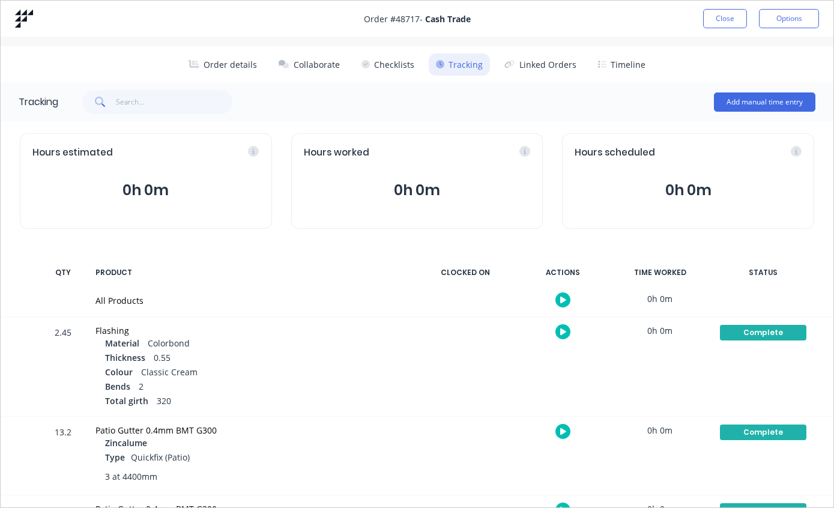
scroll to position [0, 0]
click at [720, 16] on button "Close" at bounding box center [725, 18] width 44 height 19
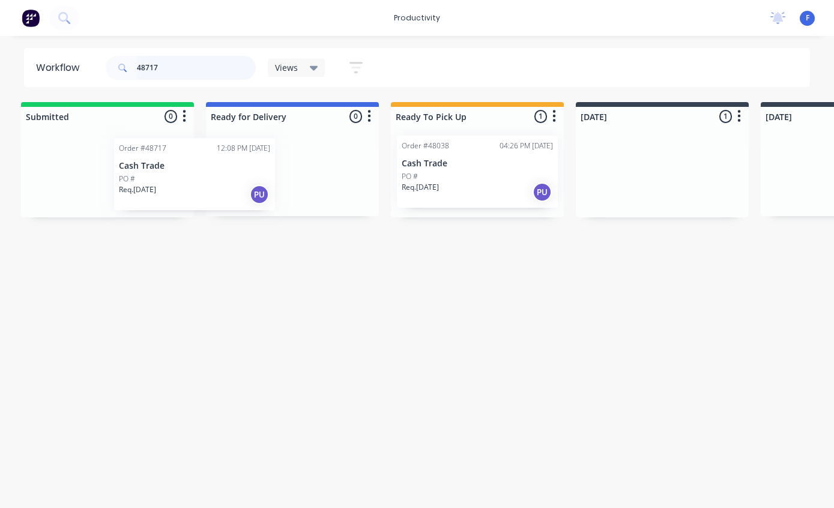
scroll to position [24, 0]
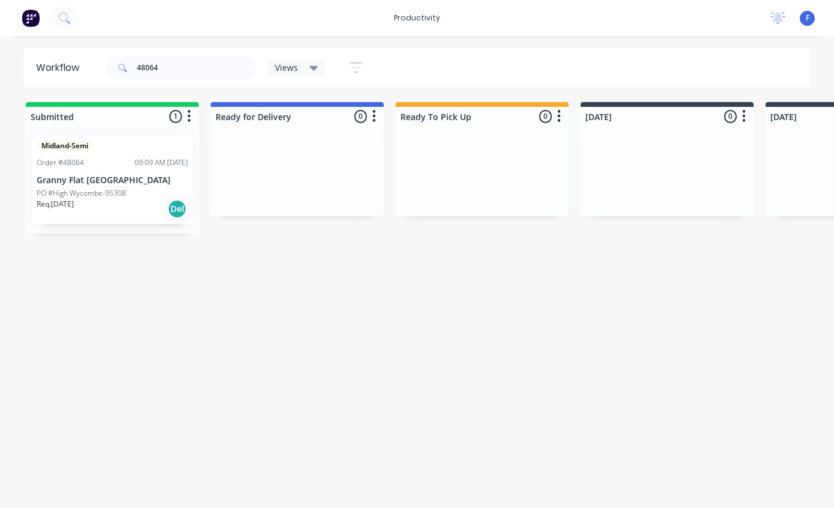
click at [130, 175] on p "Granny Flat [GEOGRAPHIC_DATA]" at bounding box center [112, 180] width 151 height 10
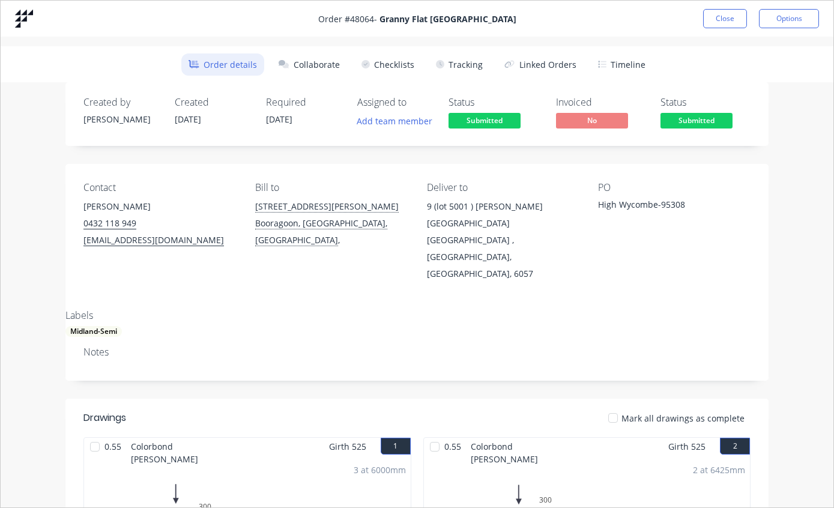
scroll to position [0, 0]
click at [465, 62] on button "Tracking" at bounding box center [459, 64] width 61 height 22
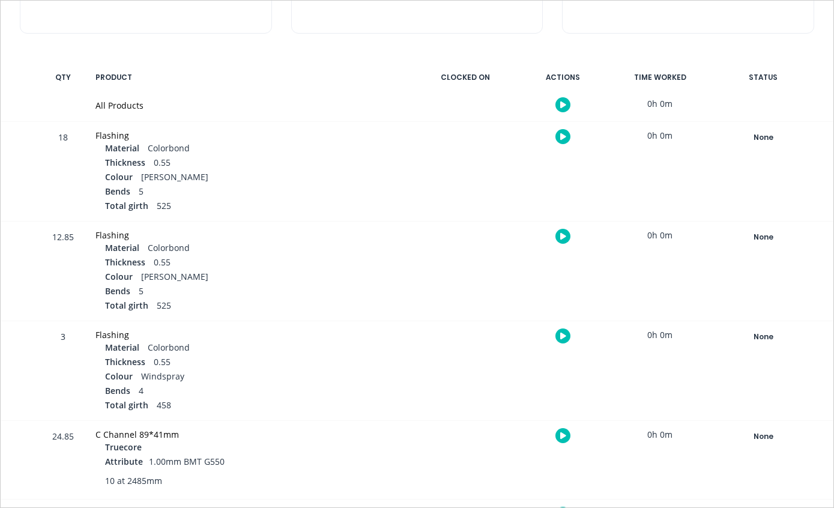
scroll to position [196, 0]
click at [768, 130] on div "None" at bounding box center [763, 137] width 86 height 16
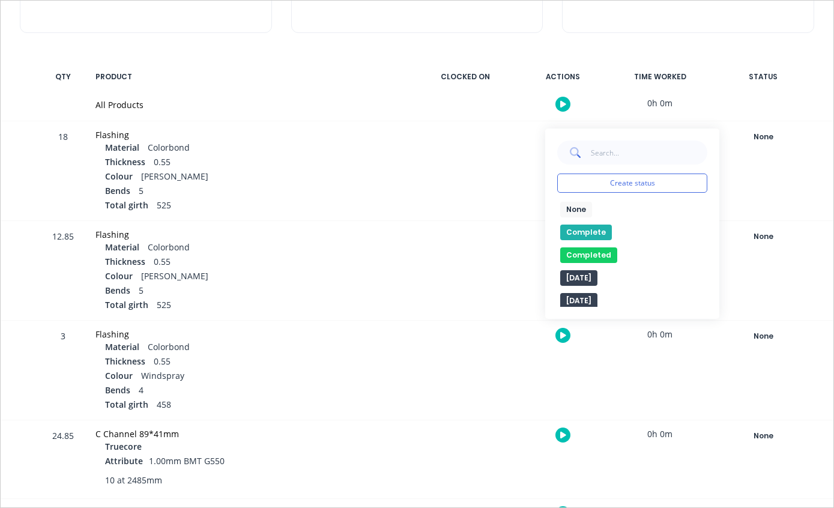
click at [593, 224] on button "Complete" at bounding box center [586, 232] width 52 height 16
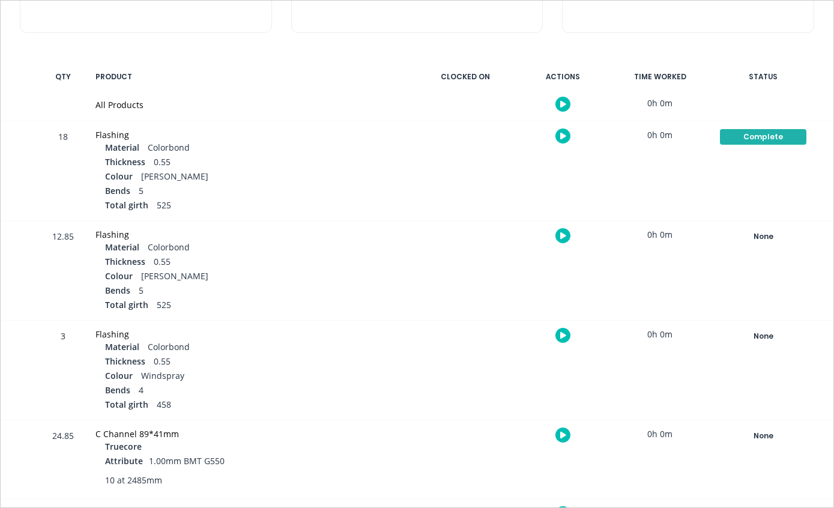
click at [772, 241] on div "None" at bounding box center [763, 237] width 86 height 16
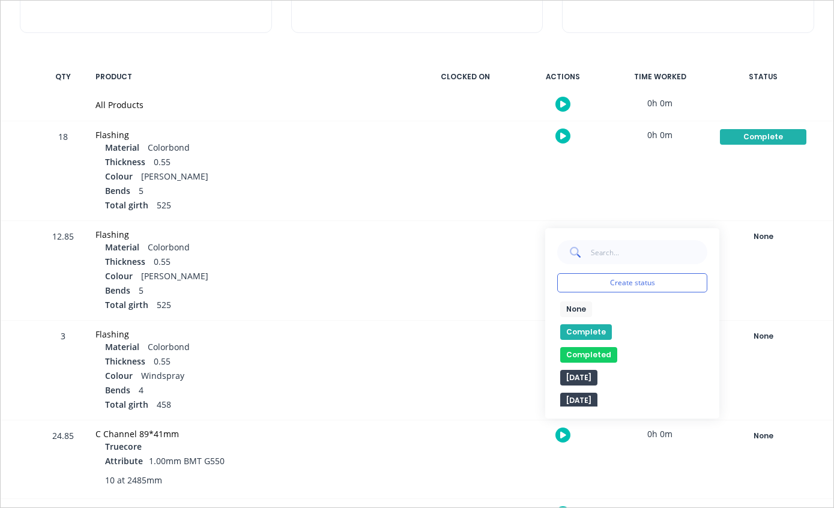
click at [582, 334] on button "Complete" at bounding box center [586, 332] width 52 height 16
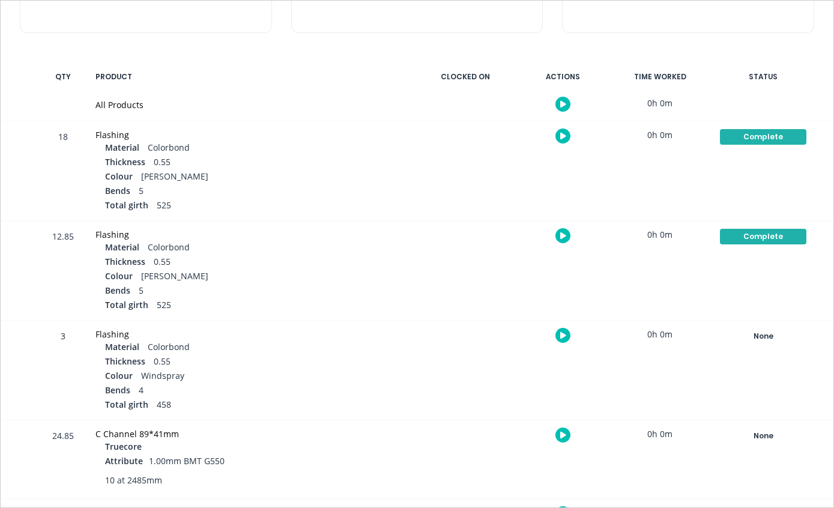
click at [753, 343] on button "None" at bounding box center [763, 336] width 88 height 17
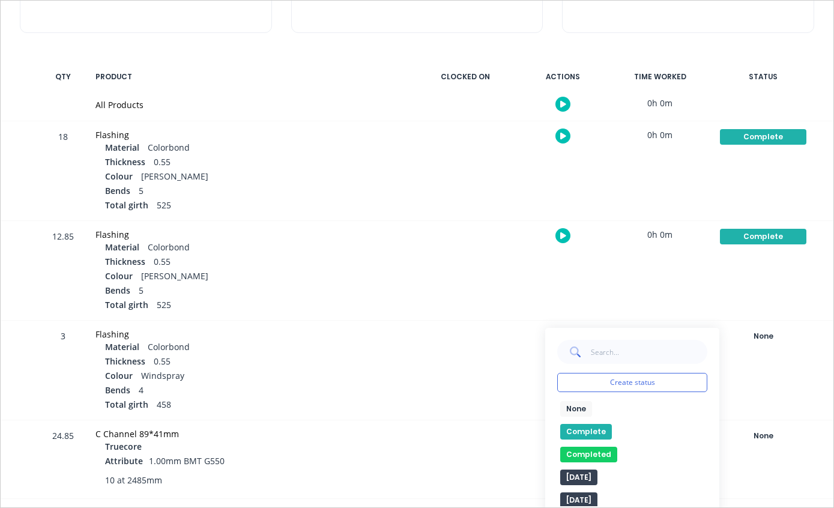
click at [596, 430] on button "Complete" at bounding box center [586, 432] width 52 height 16
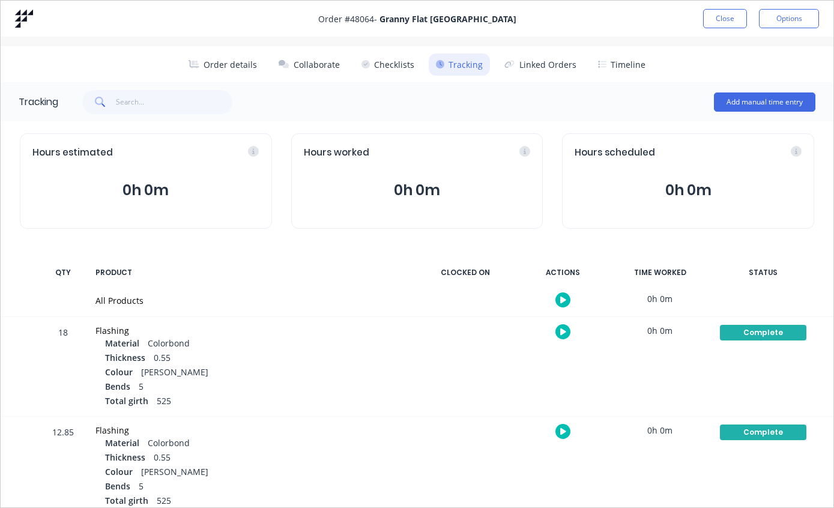
scroll to position [0, 0]
click at [718, 17] on button "Close" at bounding box center [725, 18] width 44 height 19
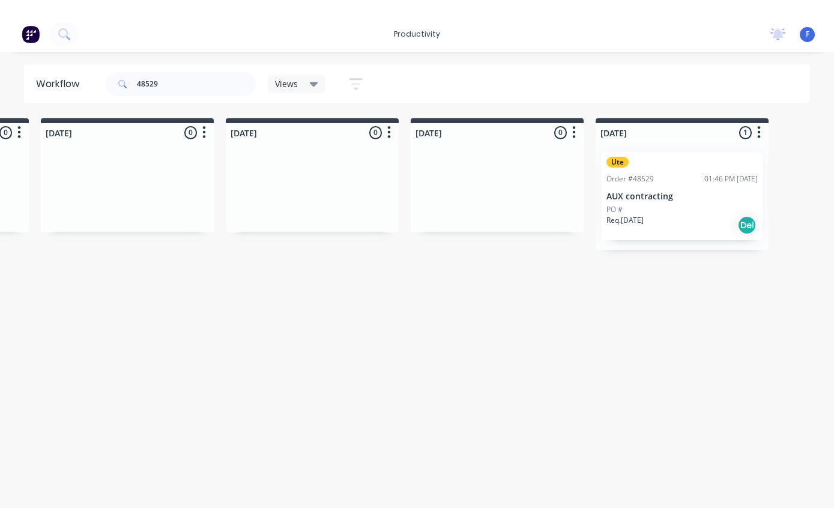
scroll to position [0, 814]
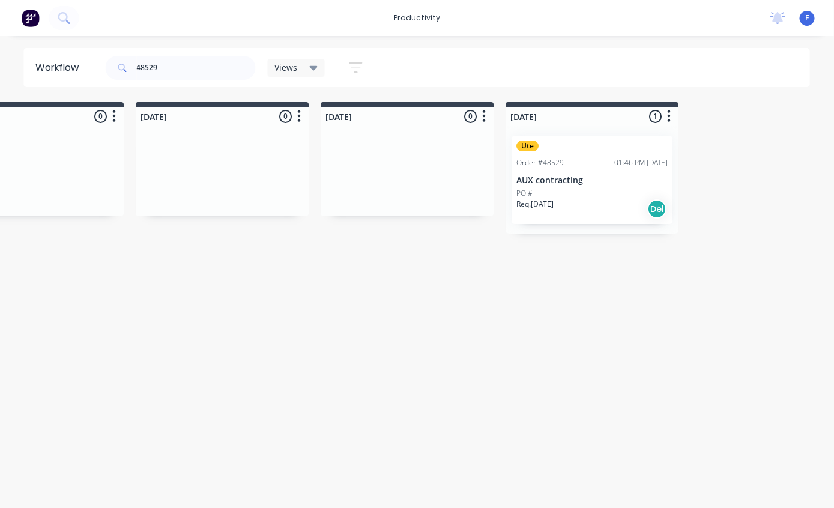
click at [573, 188] on div "PO #" at bounding box center [592, 193] width 151 height 11
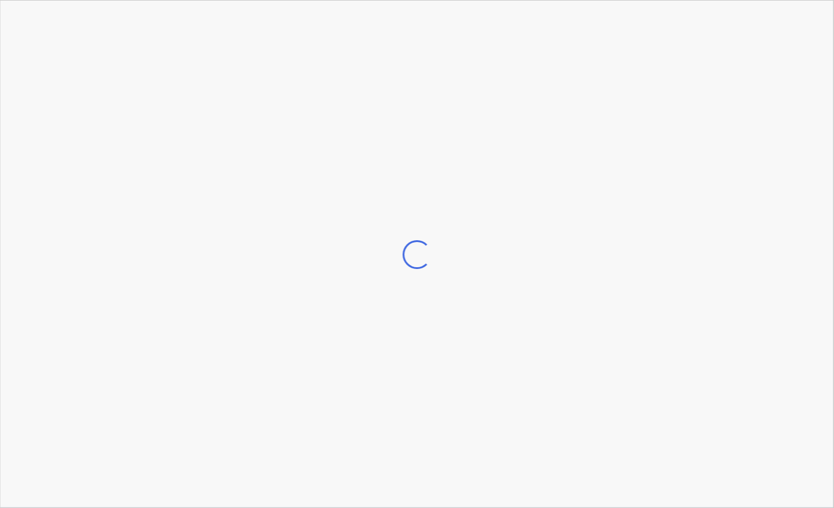
scroll to position [0, 814]
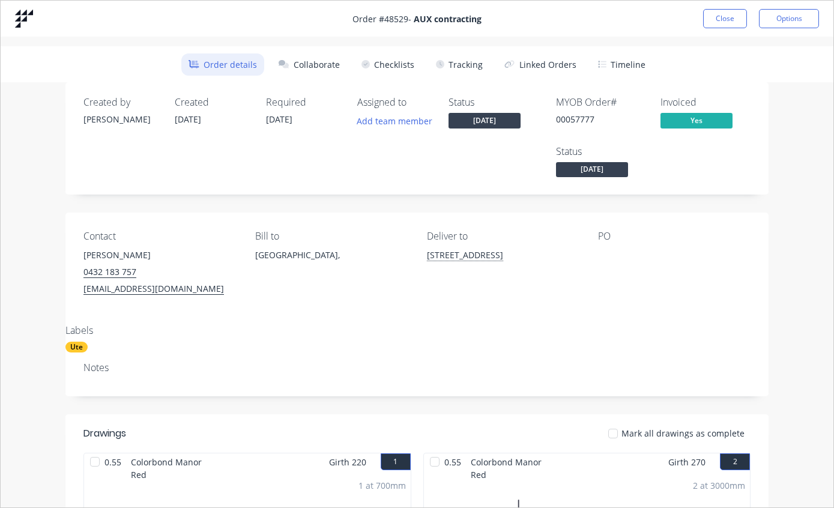
click at [459, 59] on button "Tracking" at bounding box center [459, 64] width 61 height 22
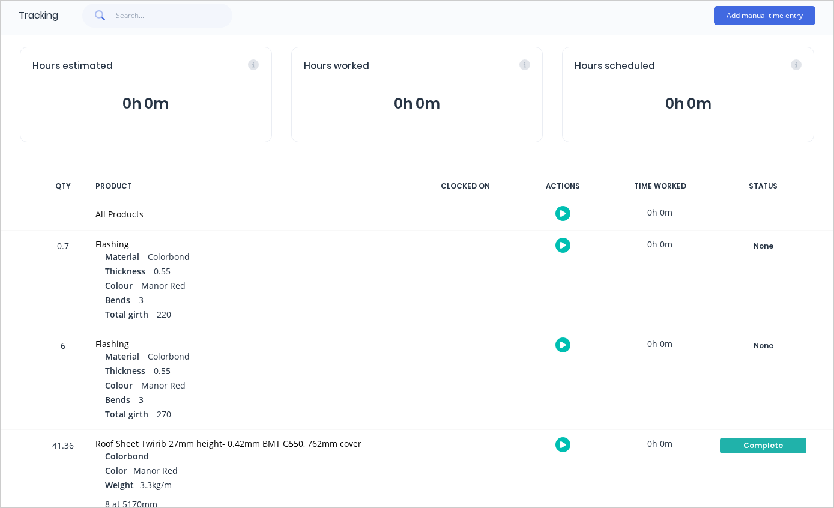
scroll to position [85, 0]
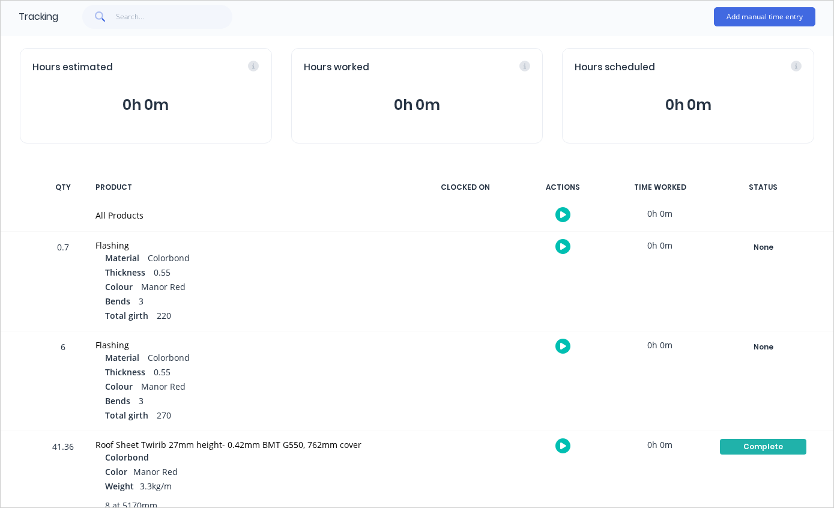
click at [783, 245] on div "None" at bounding box center [763, 247] width 86 height 16
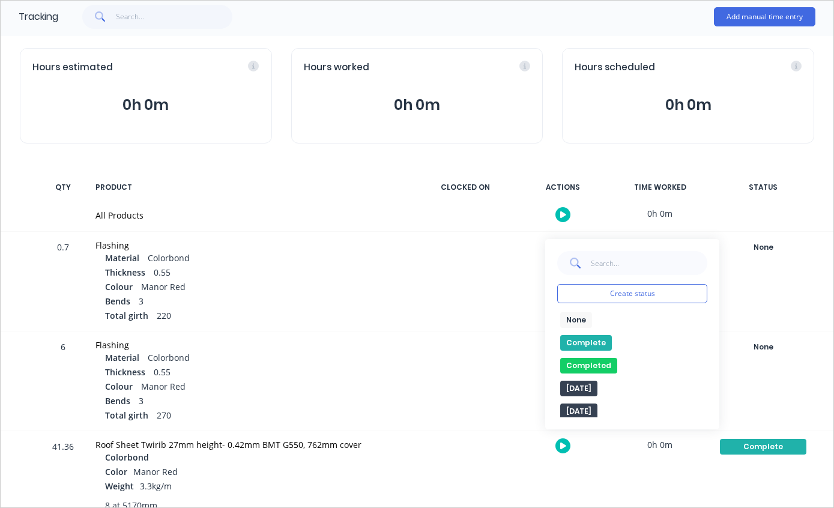
click at [603, 340] on button "Complete" at bounding box center [586, 343] width 52 height 16
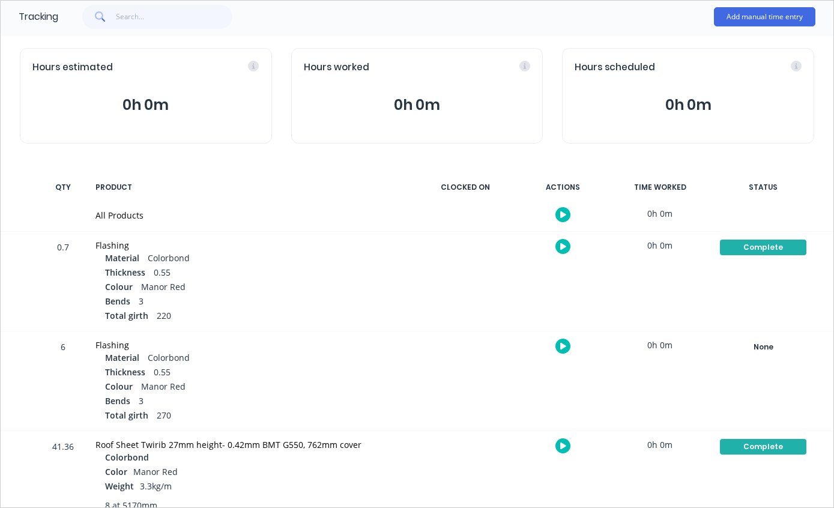
click at [781, 349] on div "None" at bounding box center [763, 347] width 86 height 16
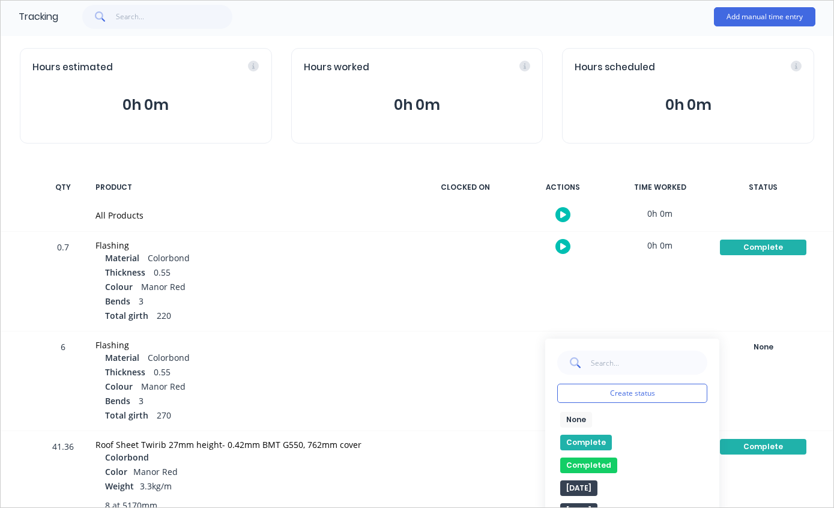
click at [601, 436] on button "Complete" at bounding box center [586, 443] width 52 height 16
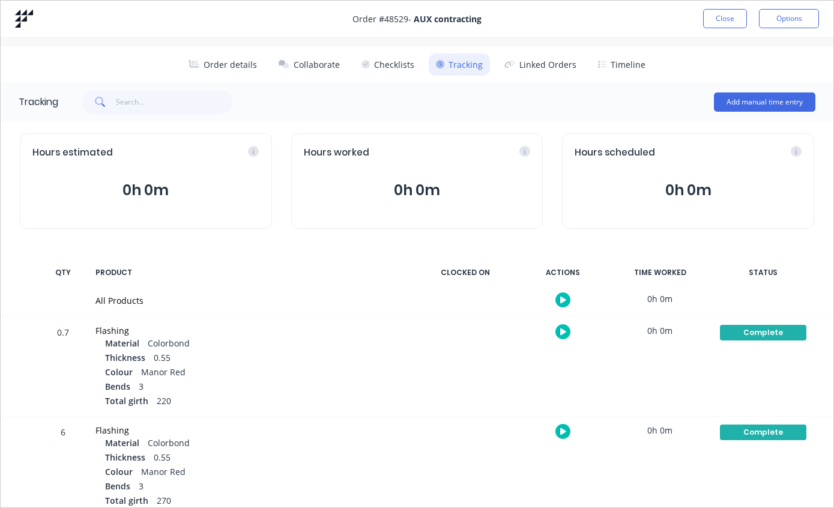
scroll to position [0, 0]
click at [731, 16] on button "Close" at bounding box center [725, 18] width 44 height 19
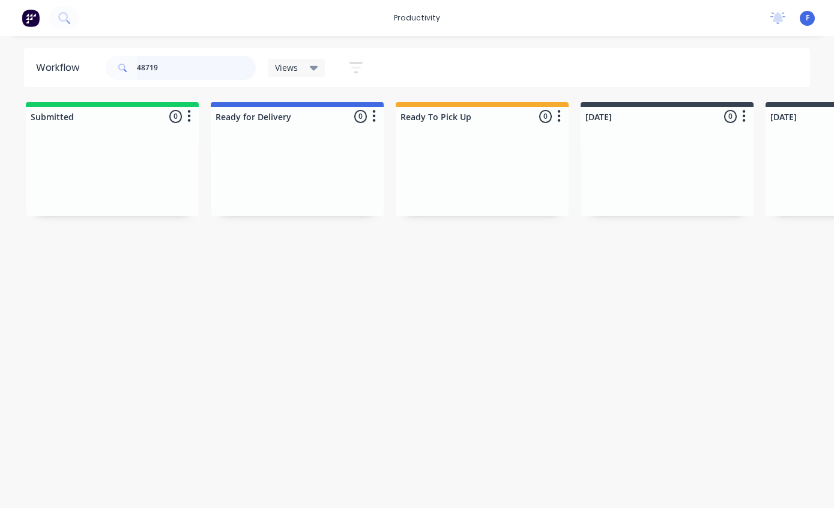
click at [192, 68] on input "48719" at bounding box center [196, 68] width 119 height 24
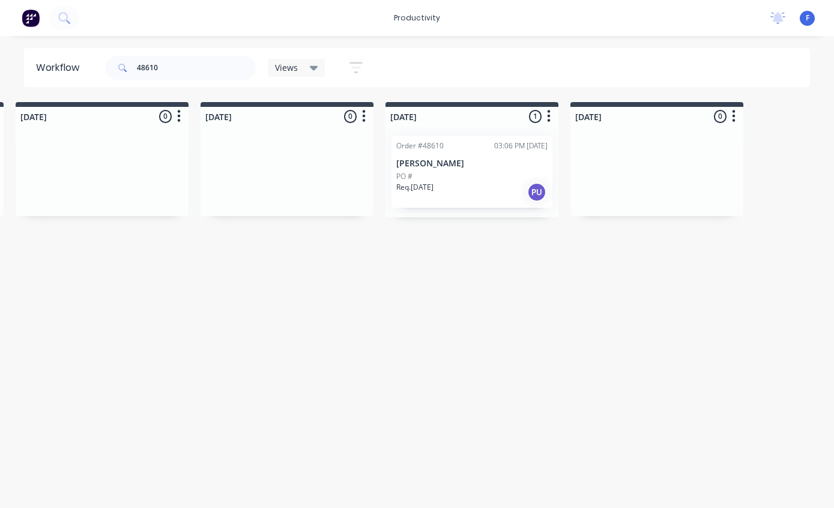
scroll to position [0, 881]
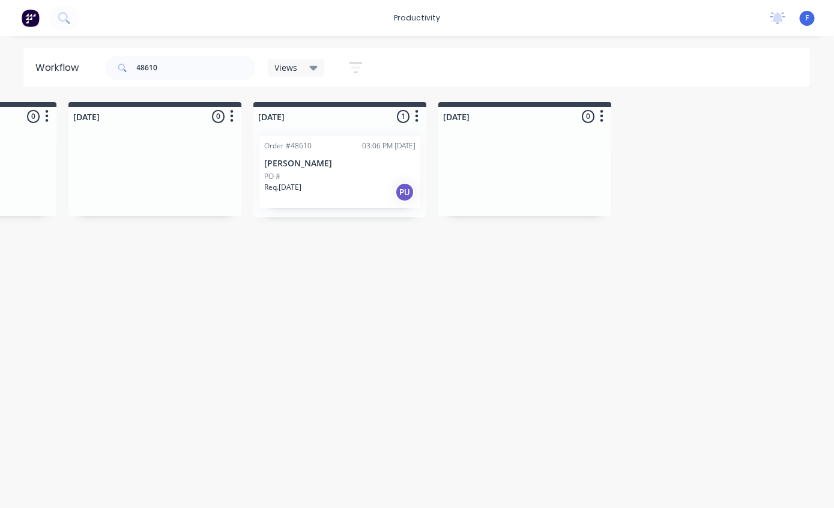
click at [339, 182] on div "Req. [DATE] PU" at bounding box center [340, 192] width 151 height 20
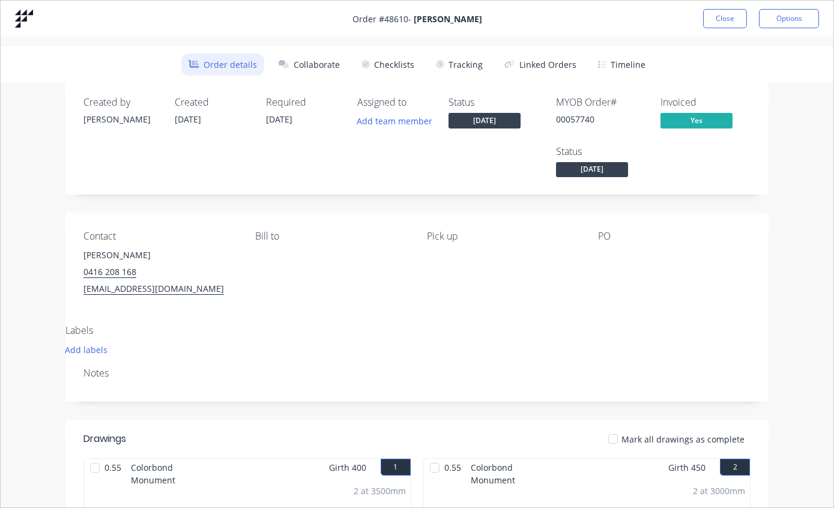
click at [469, 65] on button "Tracking" at bounding box center [459, 64] width 61 height 22
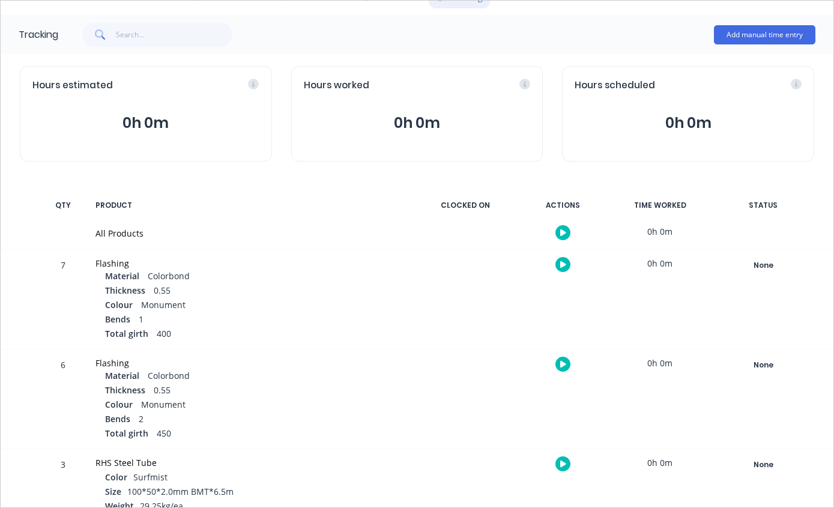
scroll to position [65, 0]
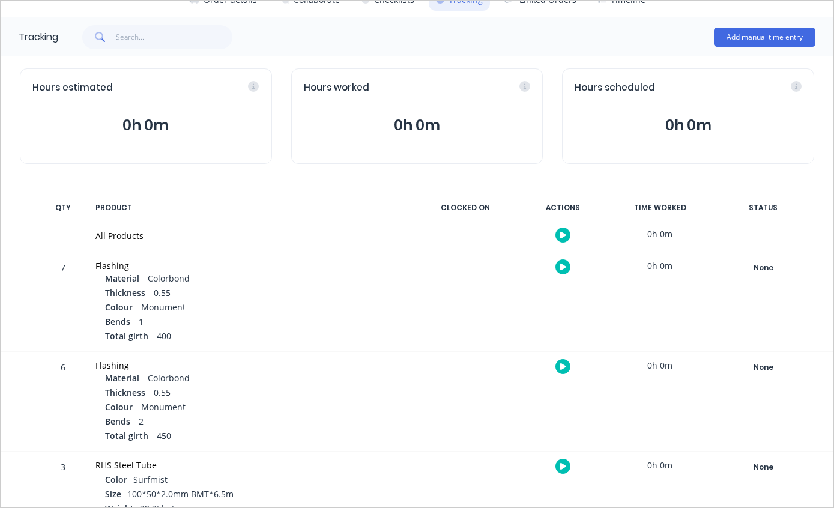
click at [769, 260] on div "None" at bounding box center [763, 268] width 86 height 16
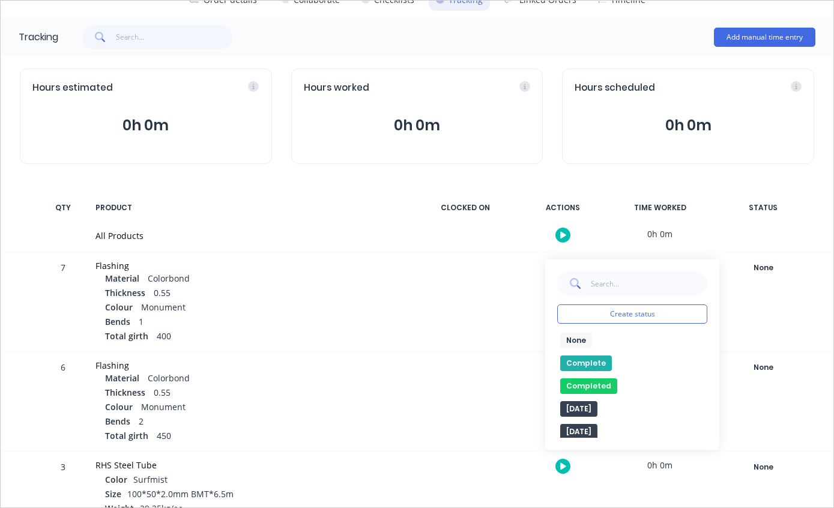
click at [580, 365] on button "Complete" at bounding box center [586, 363] width 52 height 16
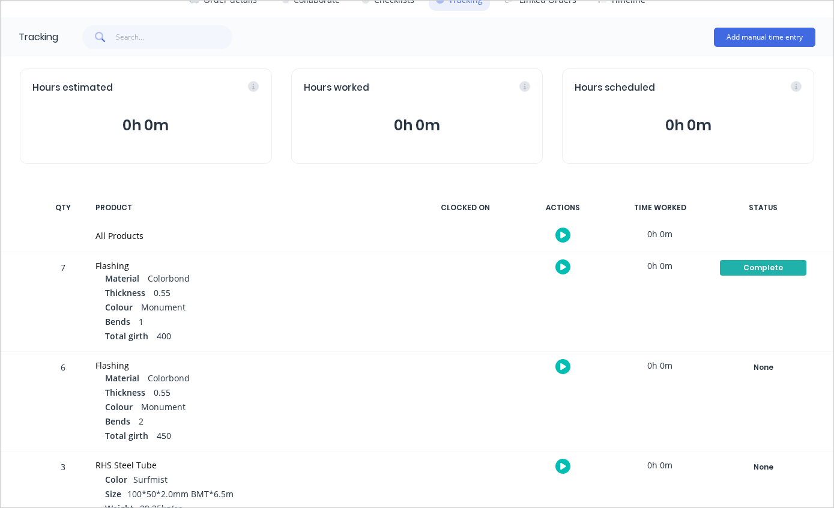
click at [753, 372] on div "None" at bounding box center [763, 368] width 86 height 16
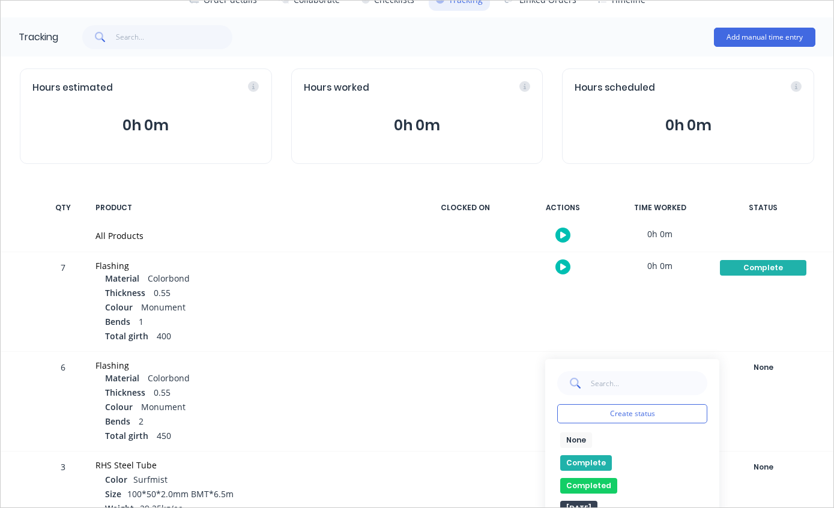
click at [586, 458] on button "Complete" at bounding box center [586, 463] width 52 height 16
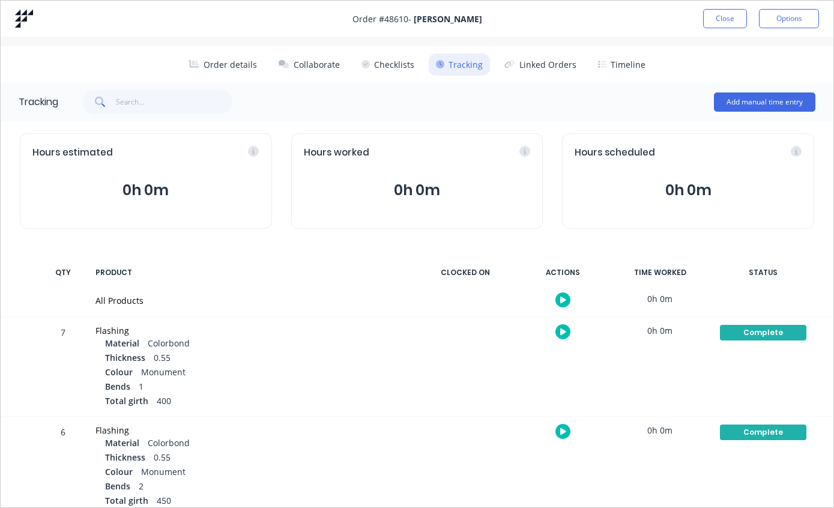
scroll to position [0, 0]
click at [723, 5] on div "Order # 48610 - [PERSON_NAME] Close Options" at bounding box center [417, 19] width 832 height 36
click at [732, 18] on button "Close" at bounding box center [725, 18] width 44 height 19
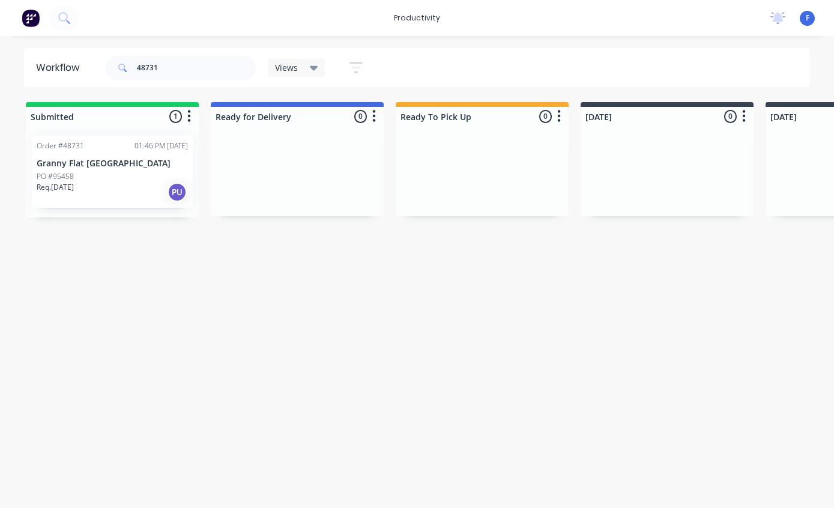
click at [129, 166] on p "Granny Flat [GEOGRAPHIC_DATA]" at bounding box center [112, 163] width 151 height 10
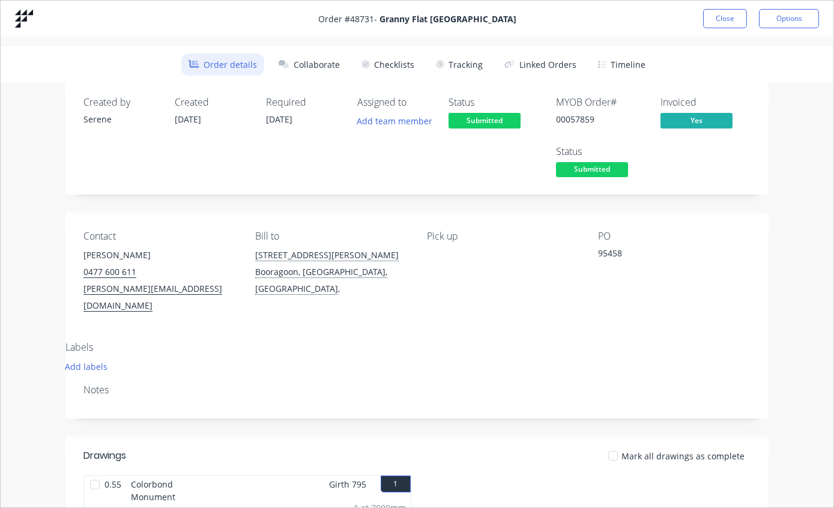
click at [473, 65] on button "Tracking" at bounding box center [459, 64] width 61 height 22
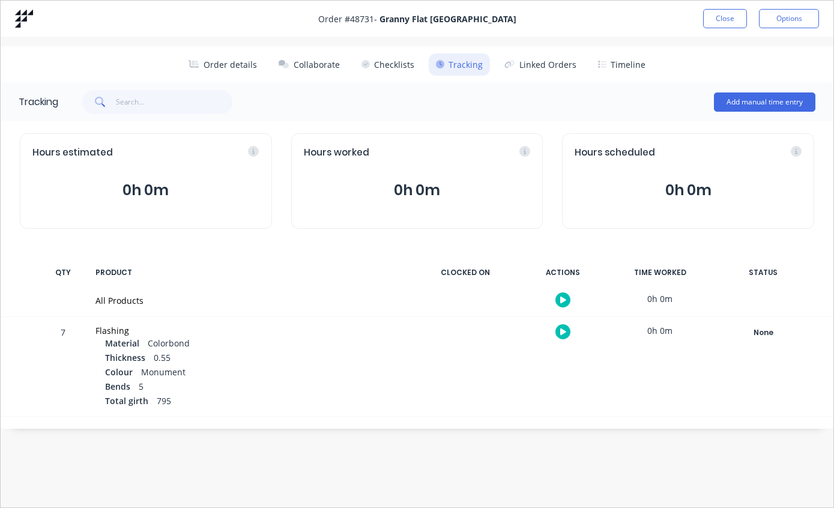
click at [778, 335] on div "None" at bounding box center [763, 333] width 86 height 16
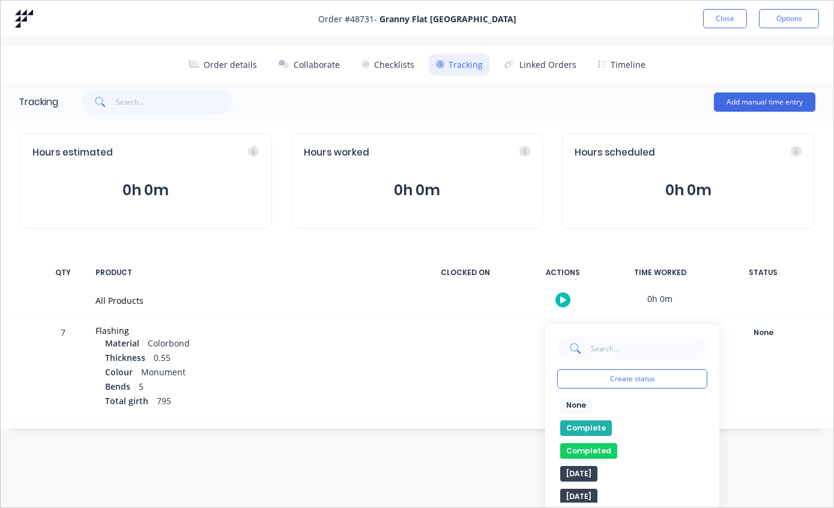
click at [595, 433] on button "Complete" at bounding box center [586, 428] width 52 height 16
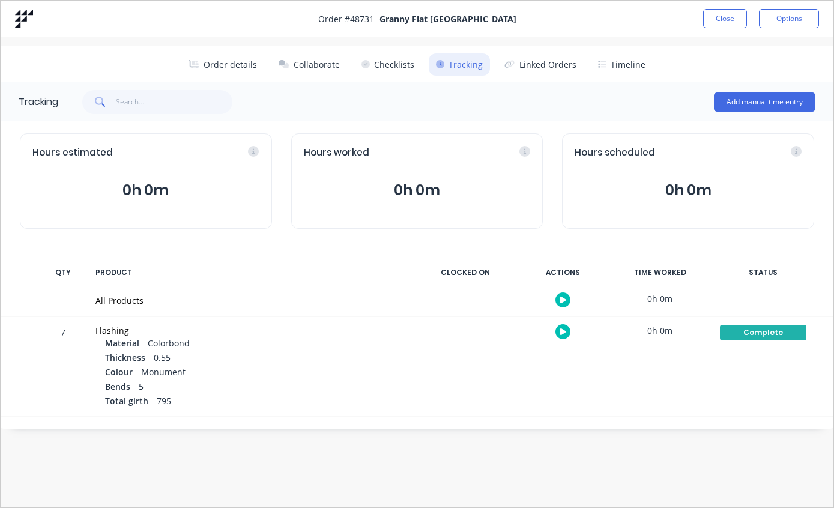
click at [726, 20] on button "Close" at bounding box center [725, 18] width 44 height 19
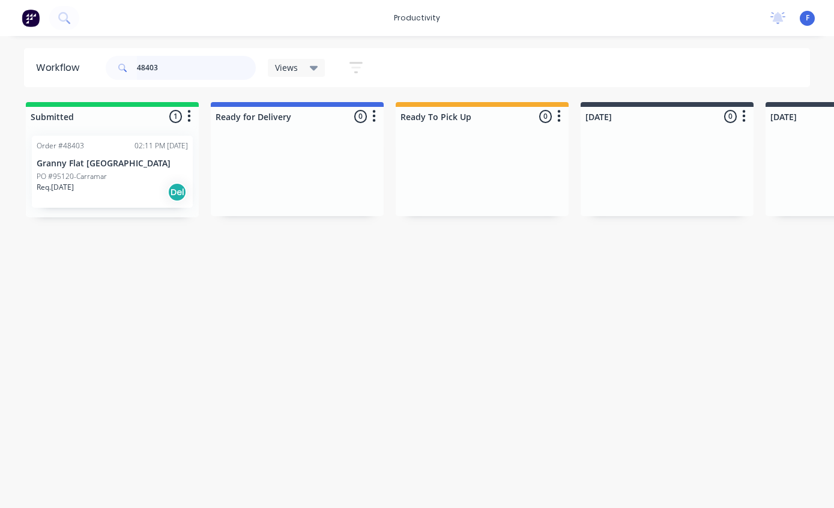
type input "48403"
click at [102, 156] on div "Order #48403 02:11 PM [DATE] [GEOGRAPHIC_DATA] #95120-[GEOGRAPHIC_DATA] Req. [D…" at bounding box center [112, 172] width 161 height 72
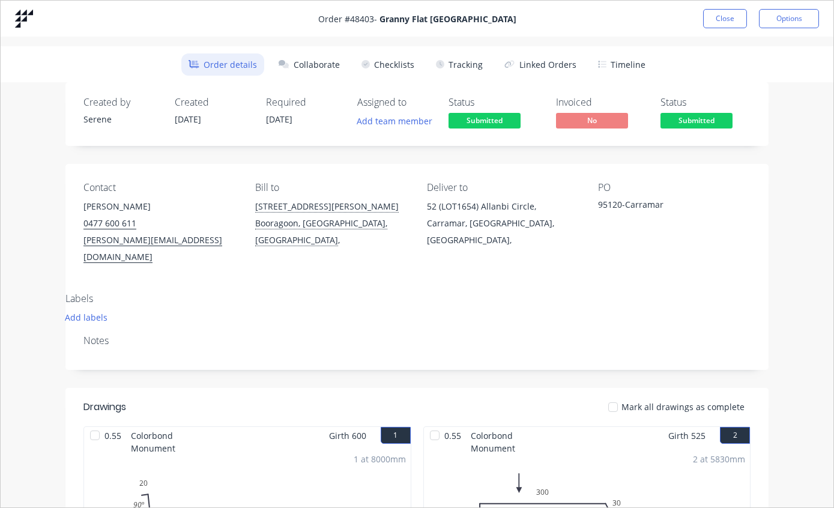
click at [399, 70] on button "Checklists" at bounding box center [387, 64] width 67 height 22
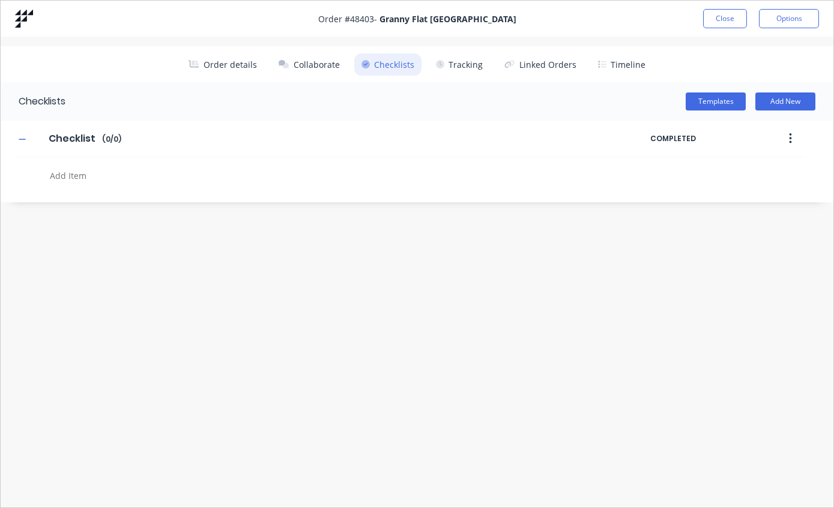
click at [466, 75] on button "Tracking" at bounding box center [459, 64] width 61 height 22
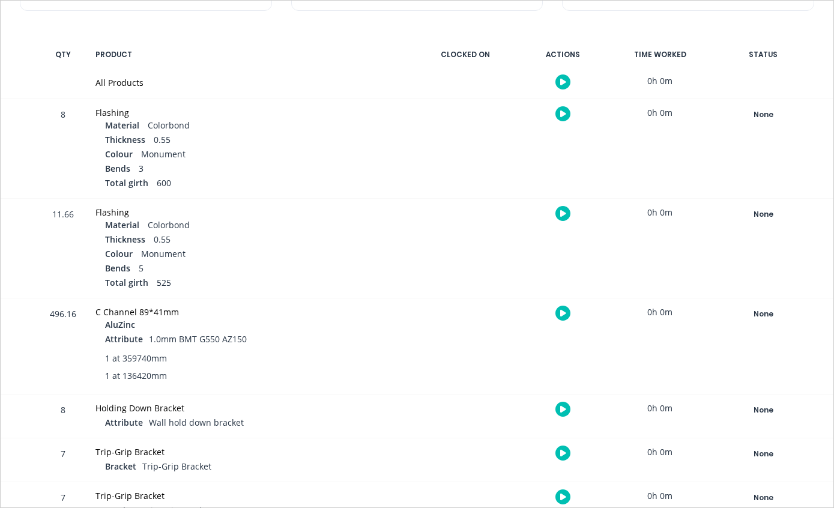
scroll to position [217, 0]
click at [766, 114] on div "None" at bounding box center [763, 115] width 86 height 16
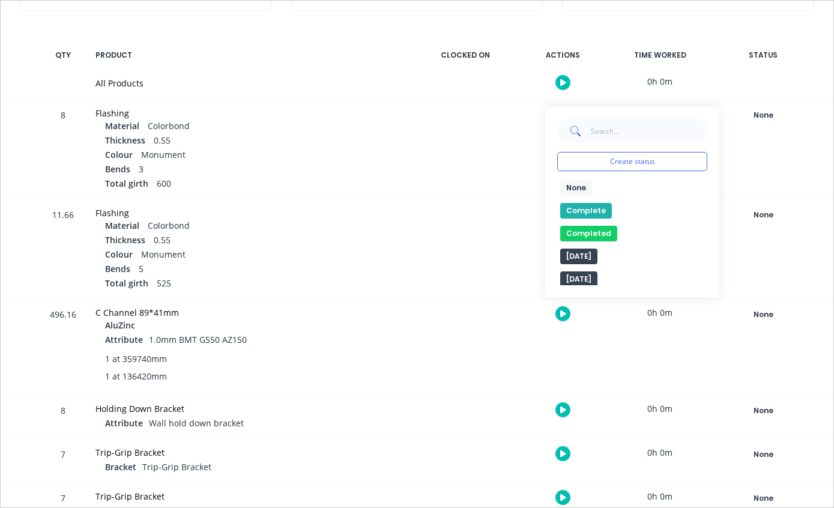
click at [589, 210] on button "Complete" at bounding box center [586, 211] width 52 height 16
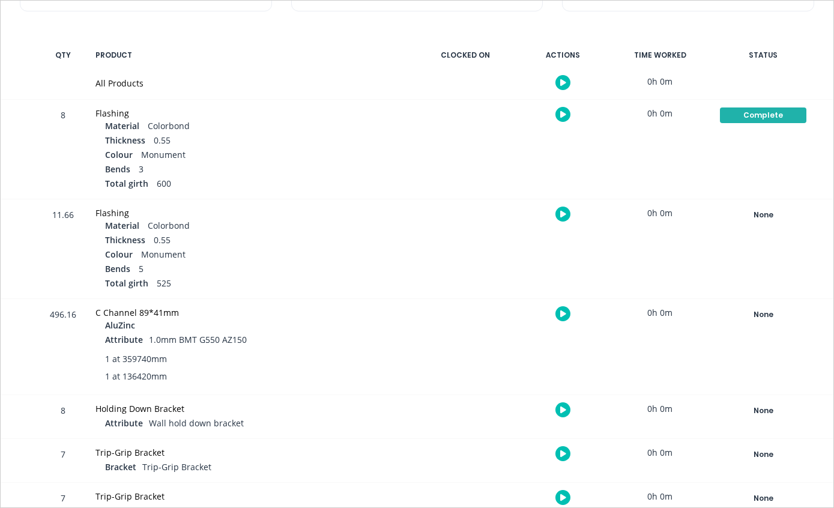
click at [772, 208] on div "None" at bounding box center [763, 215] width 86 height 16
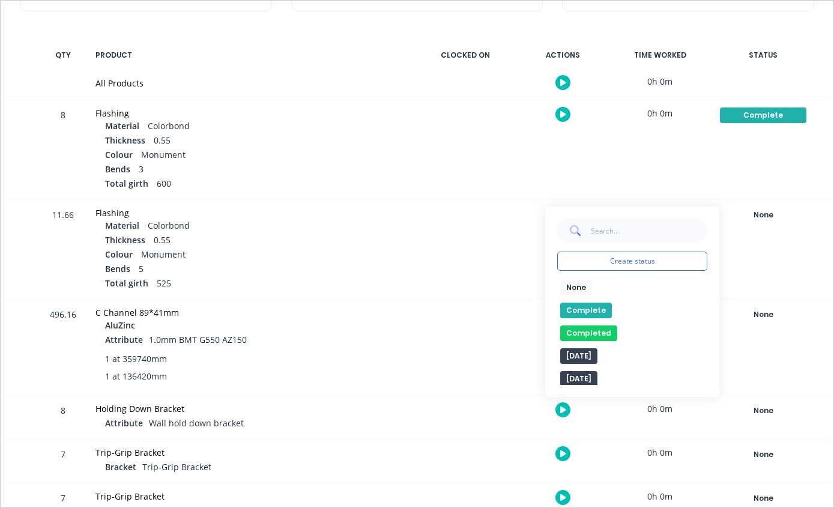
click at [594, 302] on button "Complete" at bounding box center [586, 310] width 52 height 16
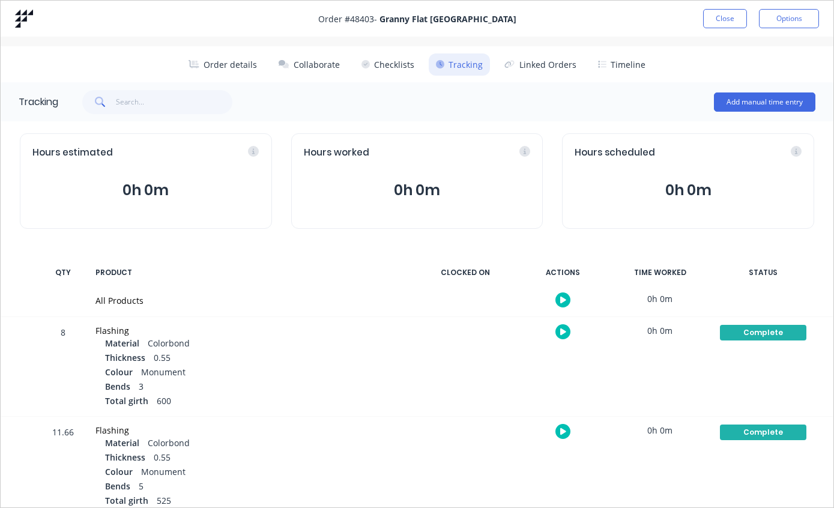
scroll to position [0, 0]
click at [697, 4] on div "Order # 48403 - Granny Flat [GEOGRAPHIC_DATA] Close Options" at bounding box center [417, 19] width 832 height 36
click at [718, 10] on button "Close" at bounding box center [725, 18] width 44 height 19
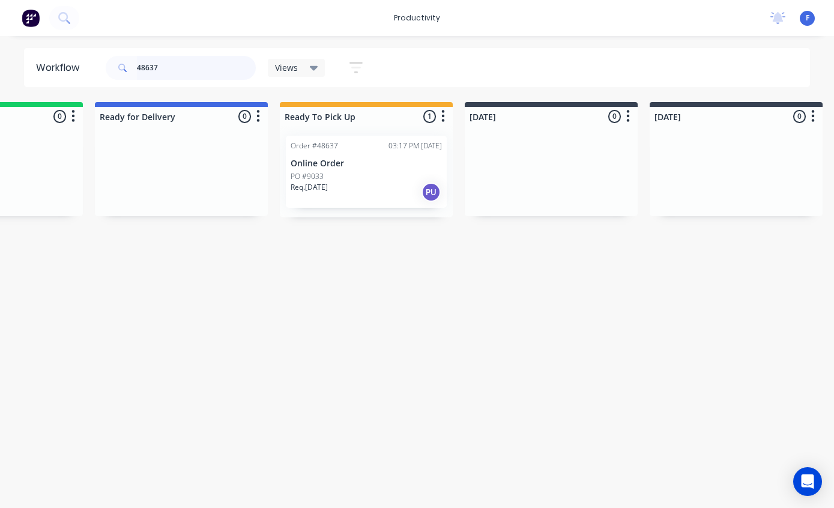
click at [208, 71] on input "48637" at bounding box center [196, 68] width 119 height 24
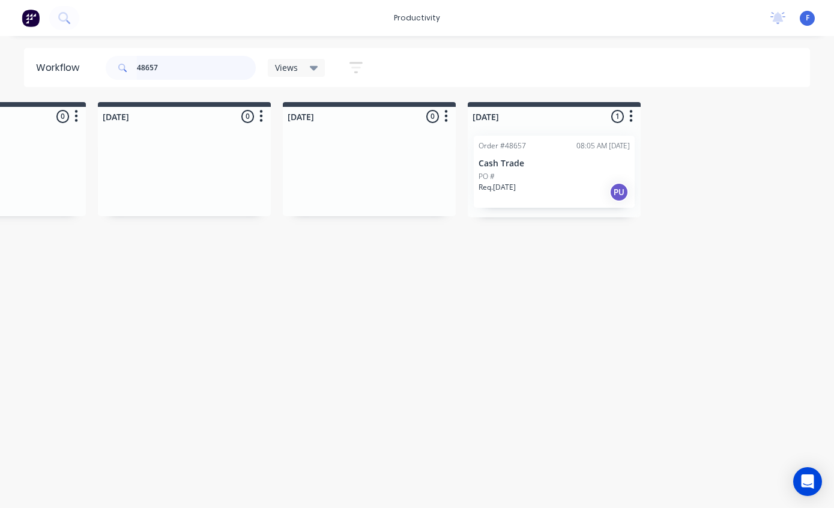
scroll to position [24, 853]
type input "48657"
click at [547, 158] on p "Cash Trade" at bounding box center [553, 163] width 151 height 10
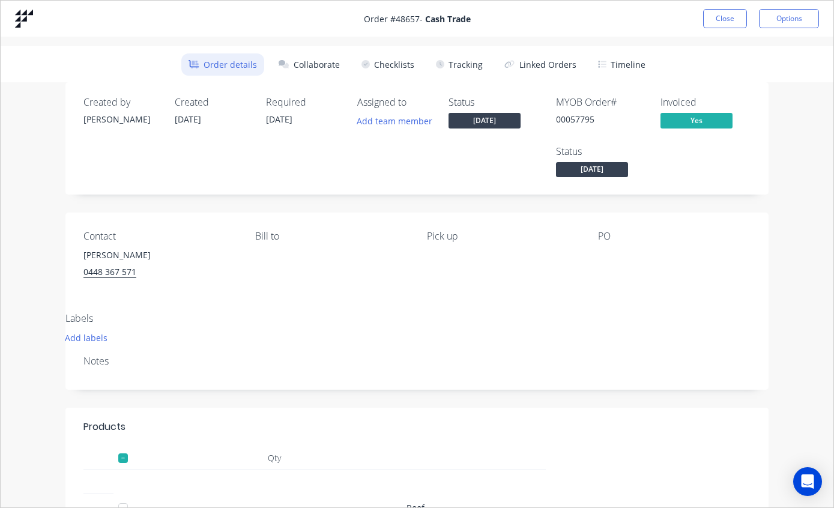
click at [460, 61] on button "Tracking" at bounding box center [459, 64] width 61 height 22
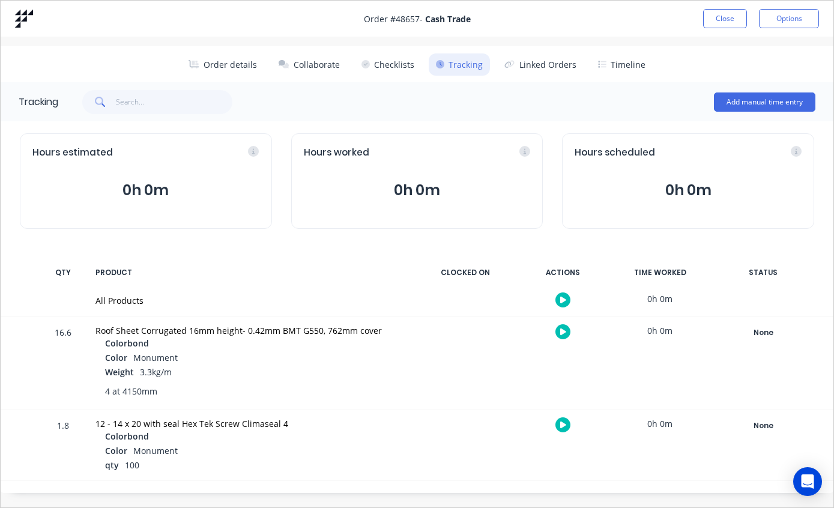
click at [762, 329] on div "None" at bounding box center [763, 333] width 86 height 16
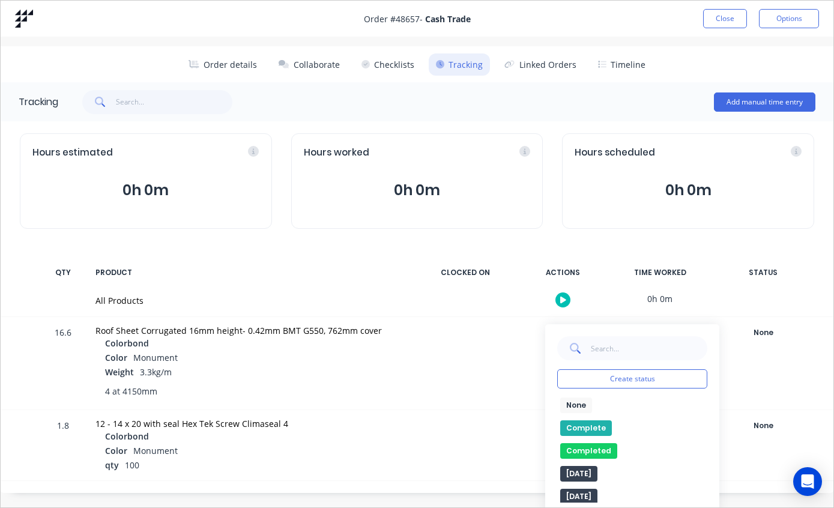
click at [581, 421] on button "Complete" at bounding box center [586, 428] width 52 height 16
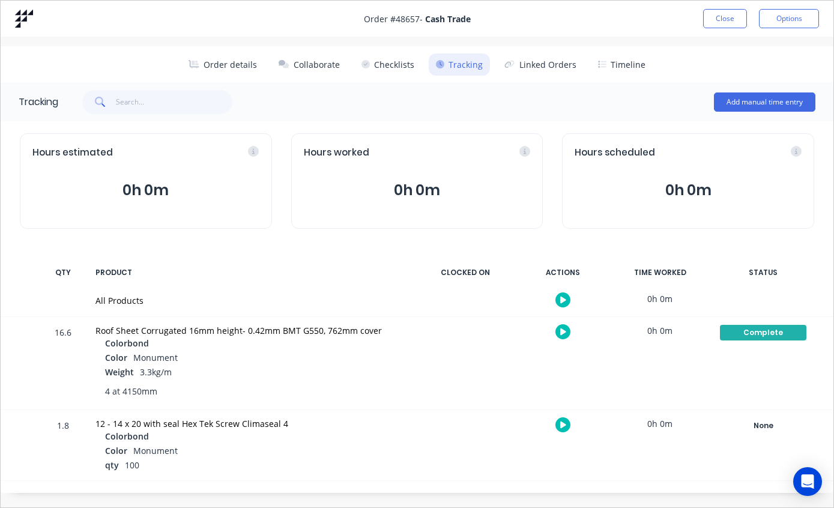
scroll to position [0, 0]
click at [726, 20] on button "Close" at bounding box center [725, 18] width 44 height 19
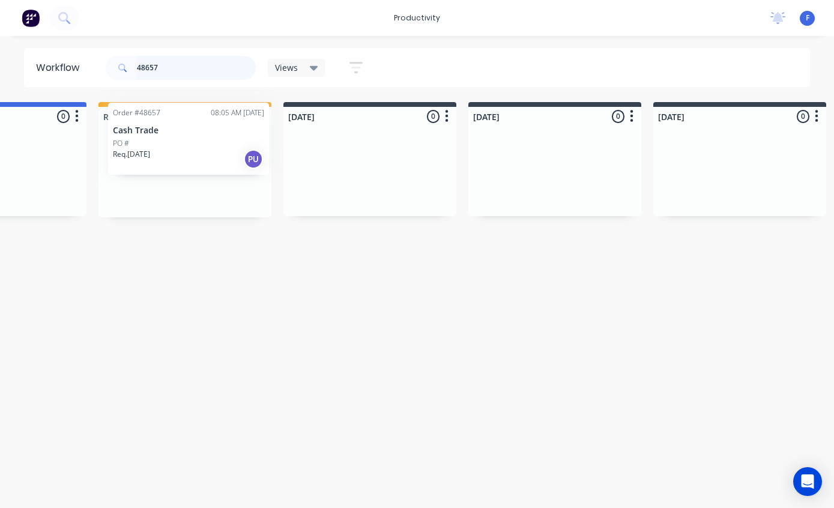
scroll to position [24, 295]
